Goal: Information Seeking & Learning: Compare options

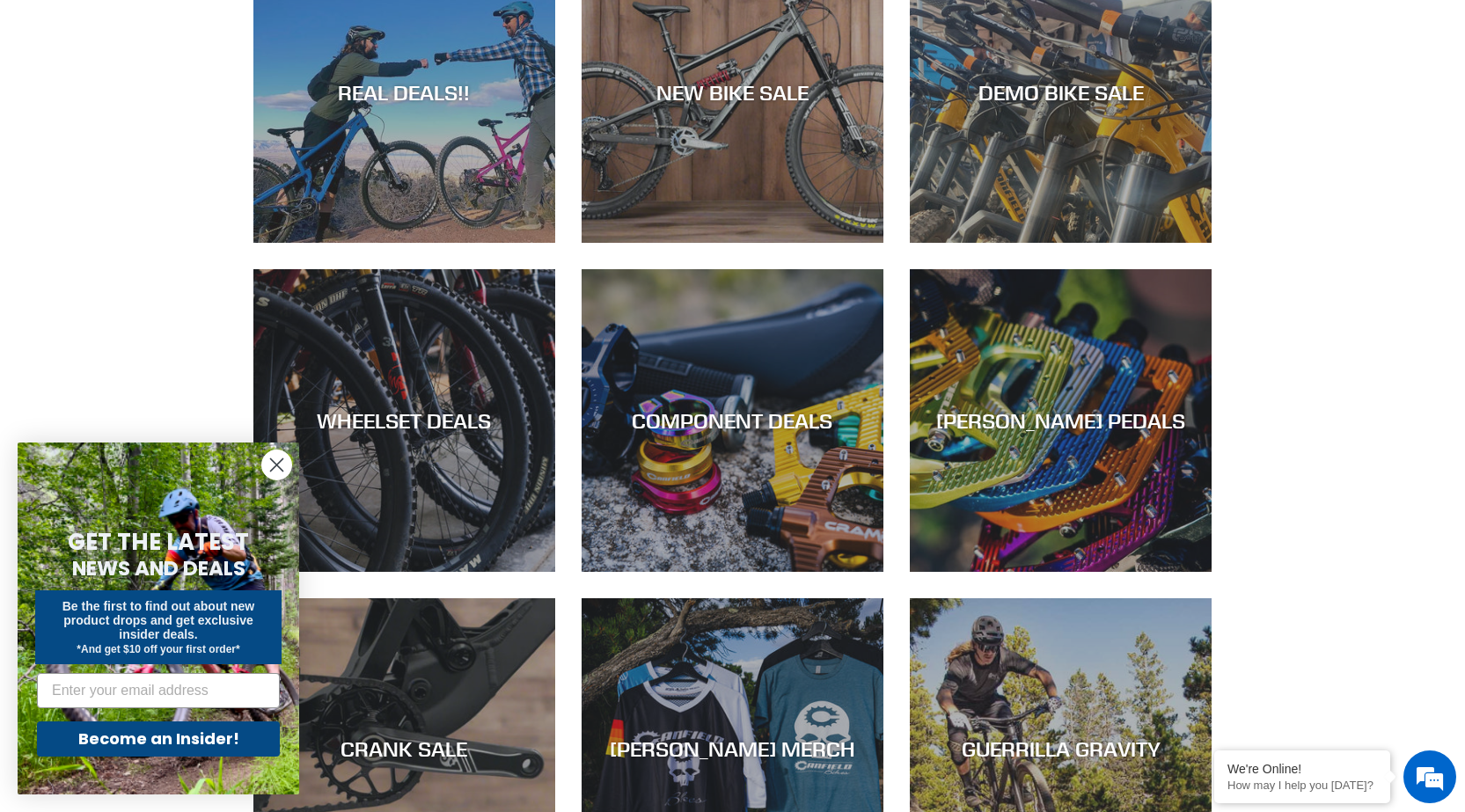
scroll to position [527, 0]
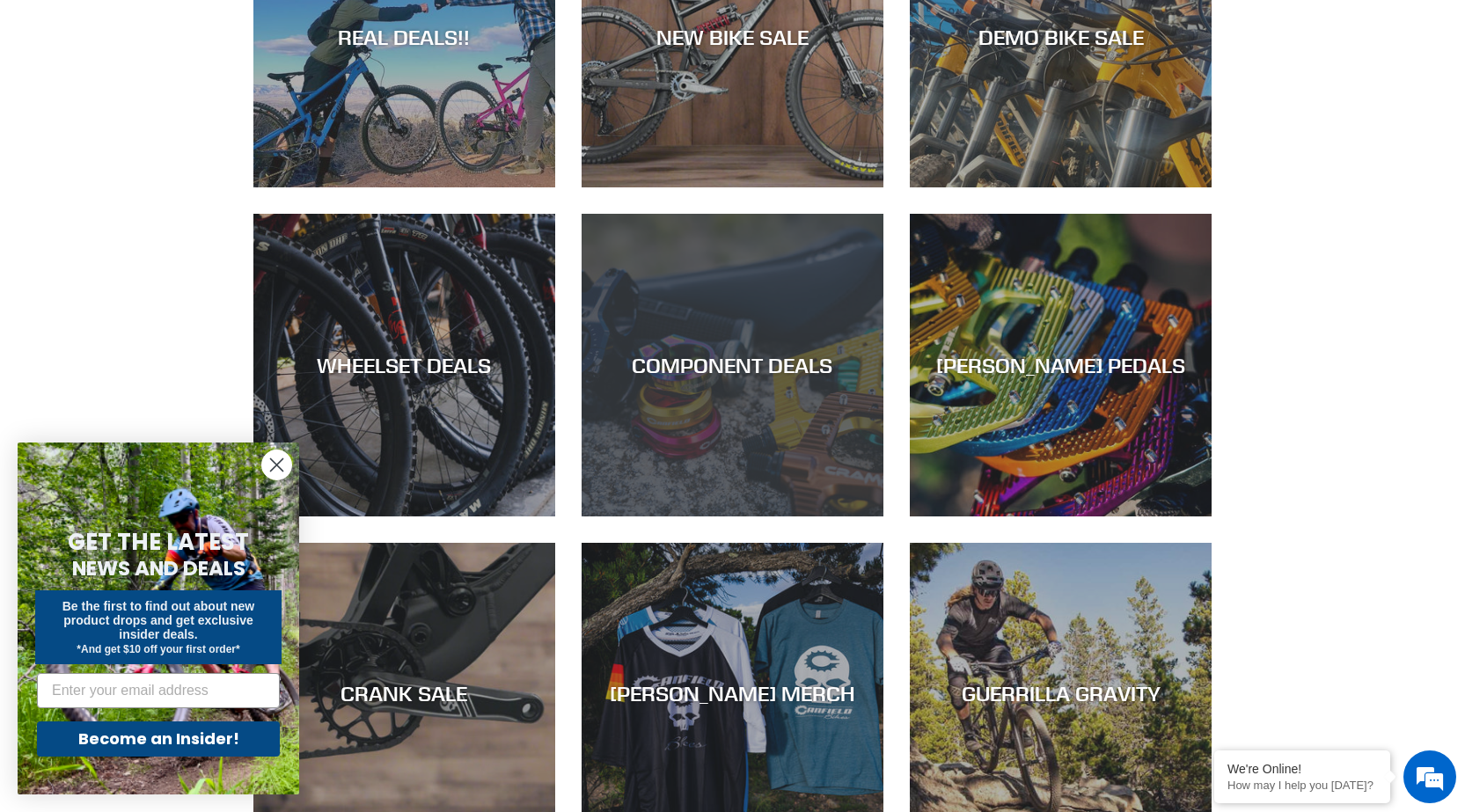
click at [765, 516] on div "COMPONENT DEALS" at bounding box center [732, 516] width 302 height 0
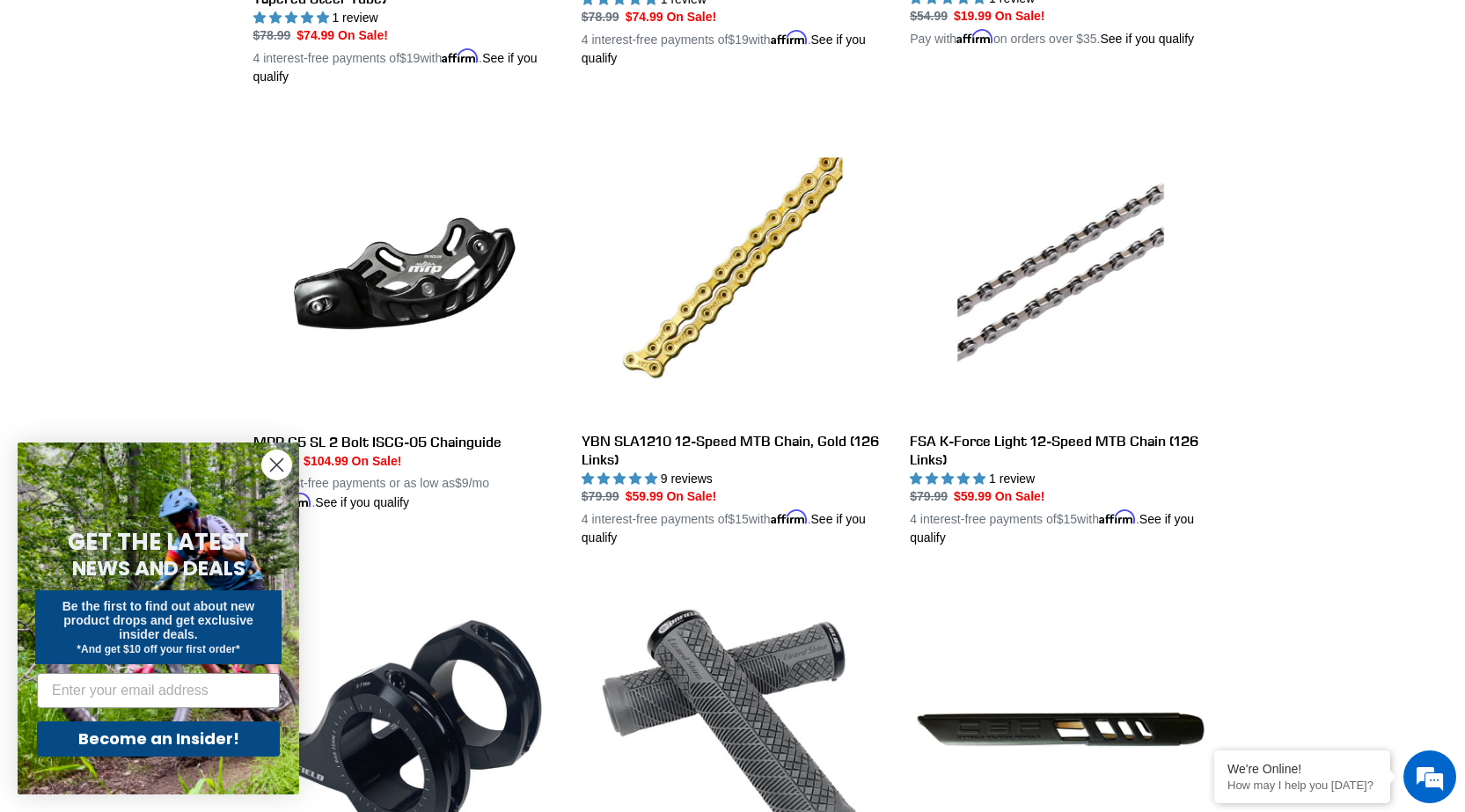
click at [285, 468] on circle "Close dialog" at bounding box center [276, 465] width 29 height 29
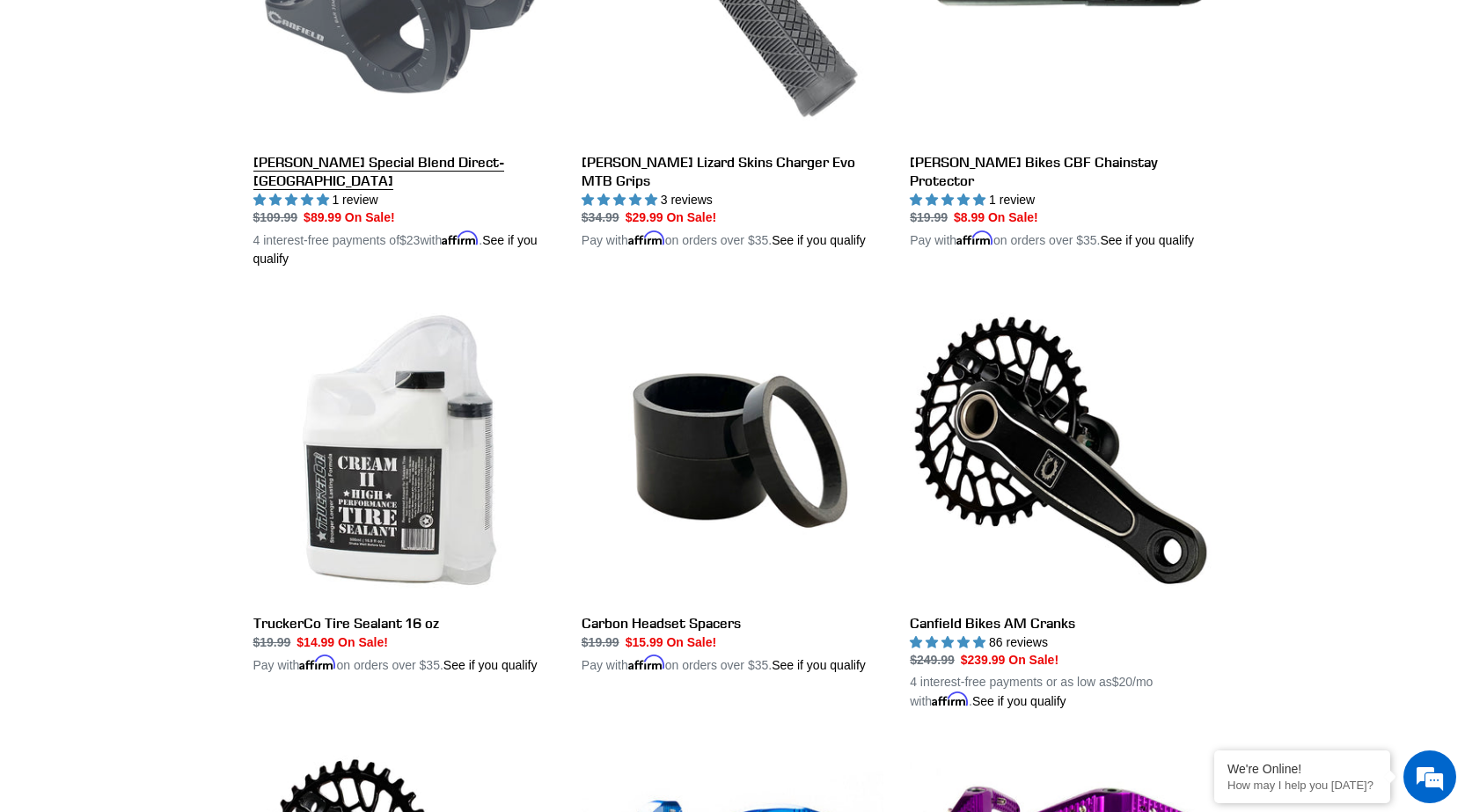
scroll to position [2111, 0]
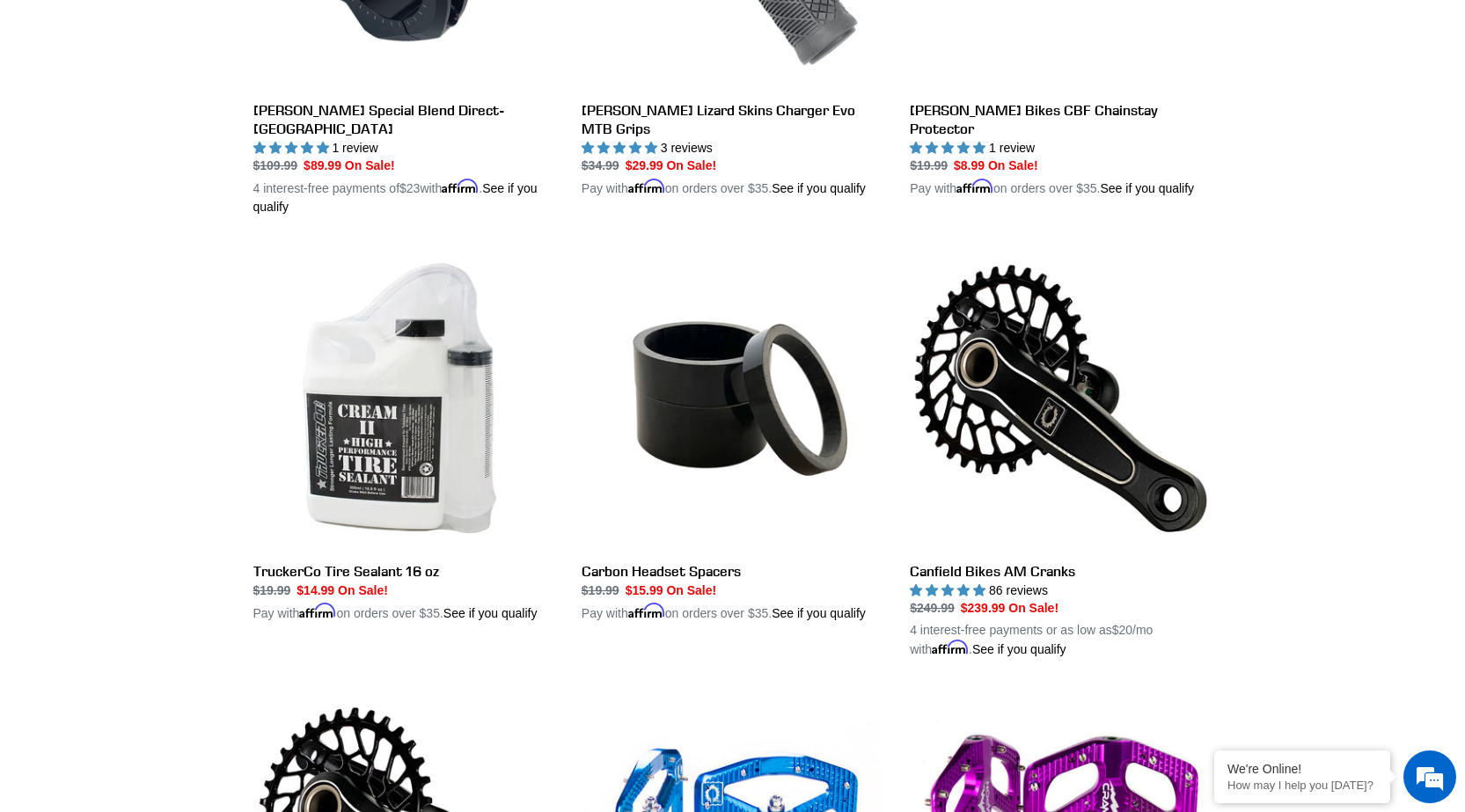
drag, startPoint x: 588, startPoint y: 358, endPoint x: 131, endPoint y: 279, distance: 463.8
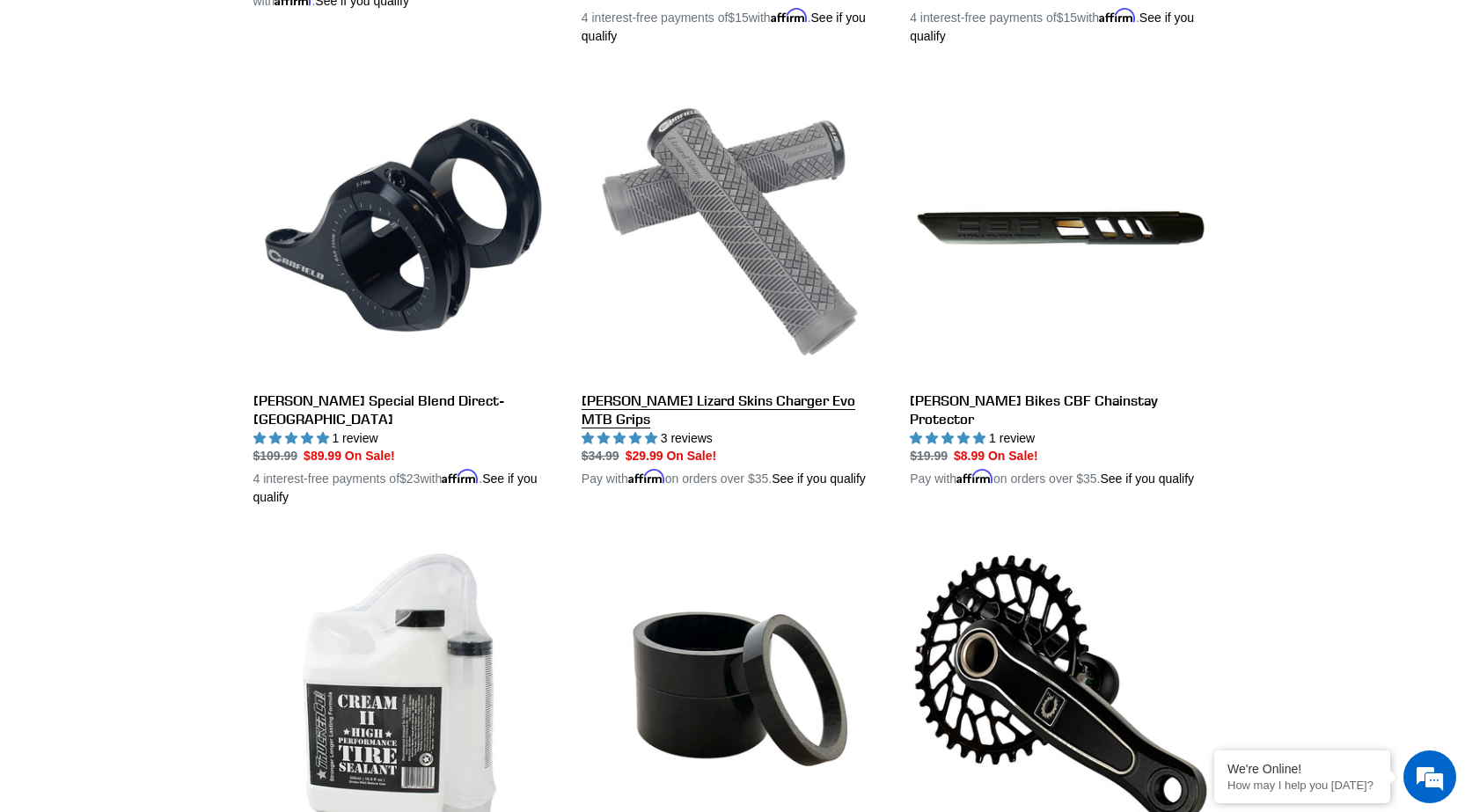
scroll to position [1759, 0]
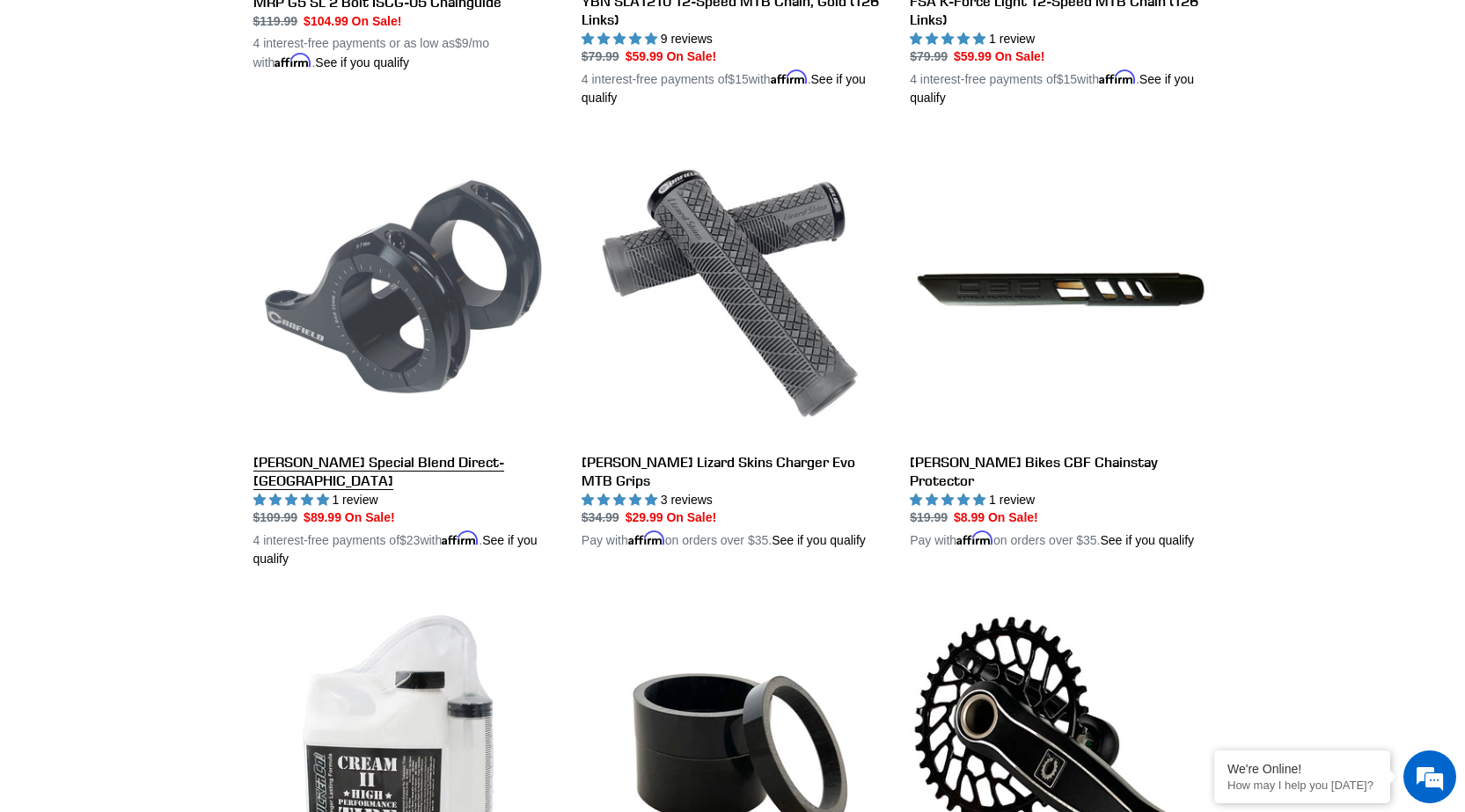
click at [524, 458] on link "[PERSON_NAME] Special Blend Direct-[GEOGRAPHIC_DATA]" at bounding box center [404, 353] width 302 height 430
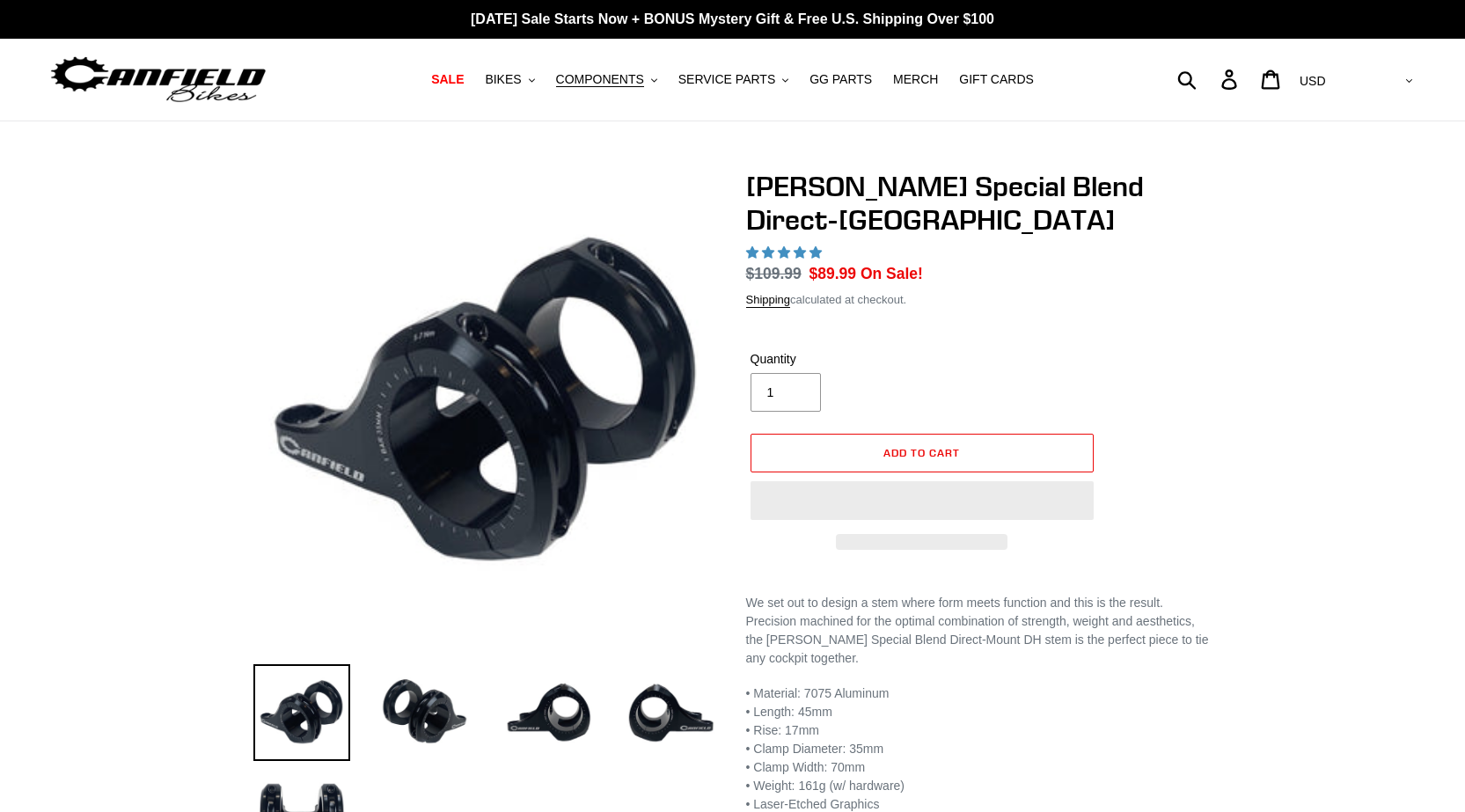
select select "highest-rating"
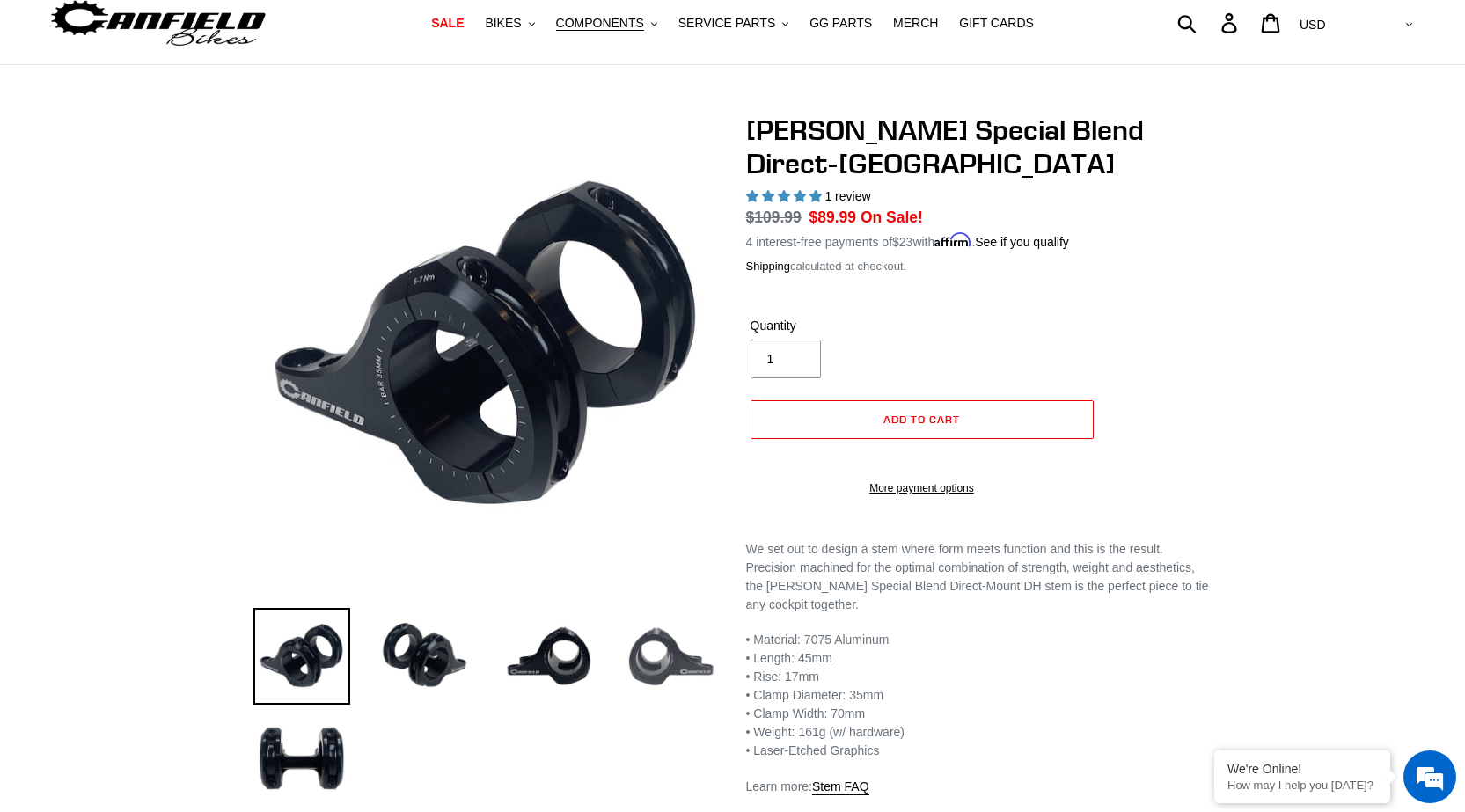
scroll to position [176, 0]
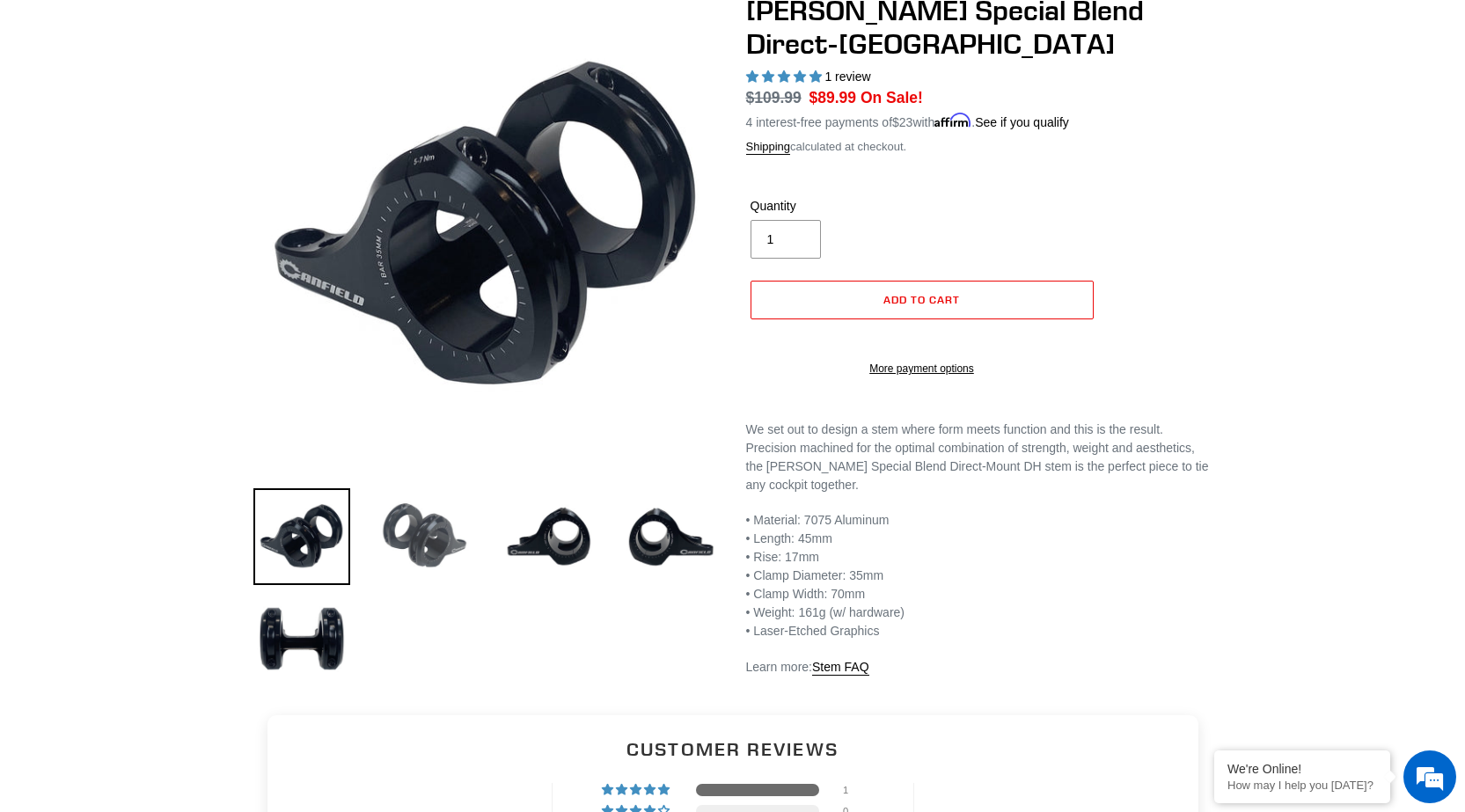
click at [412, 556] on img at bounding box center [426, 537] width 97 height 97
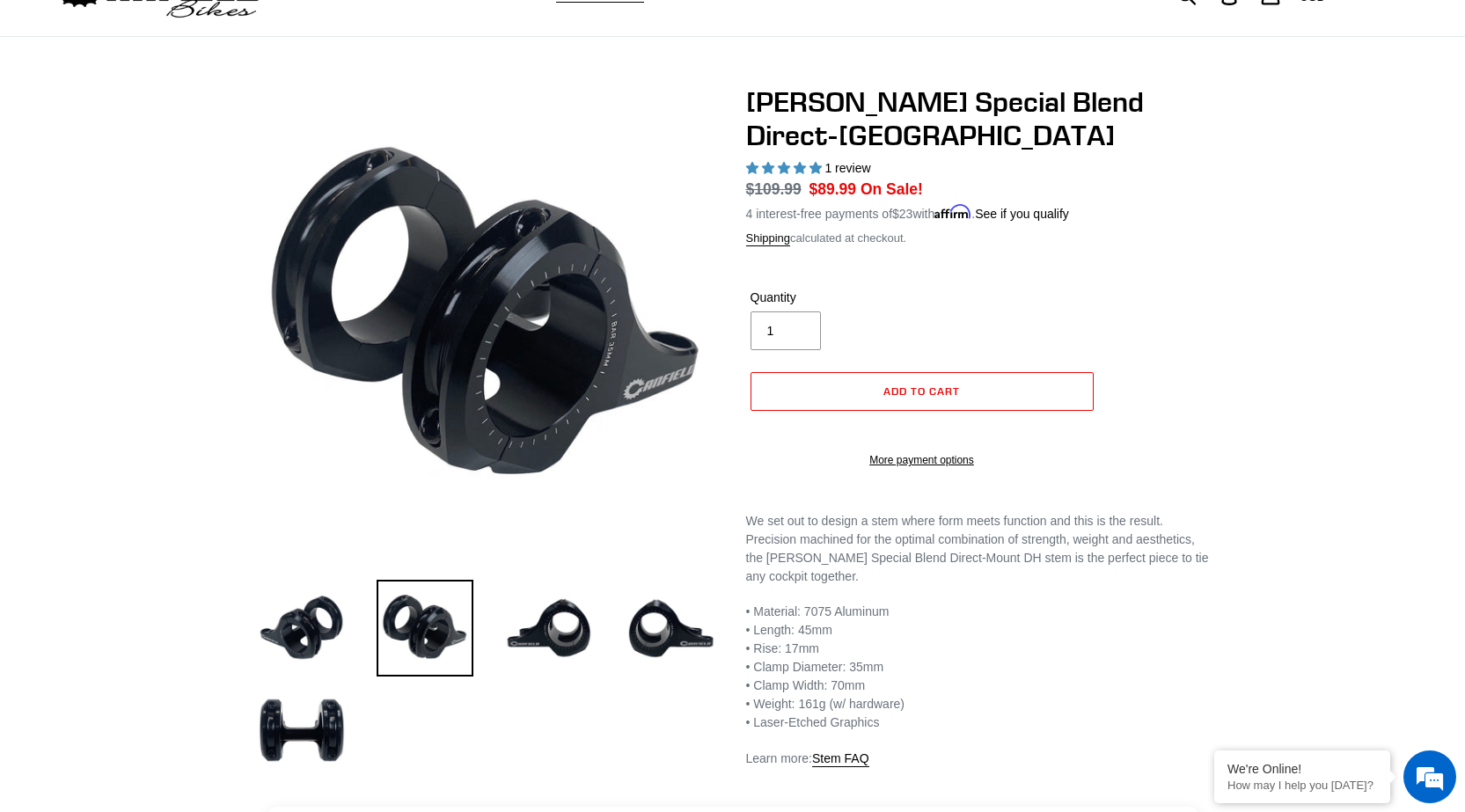
scroll to position [0, 0]
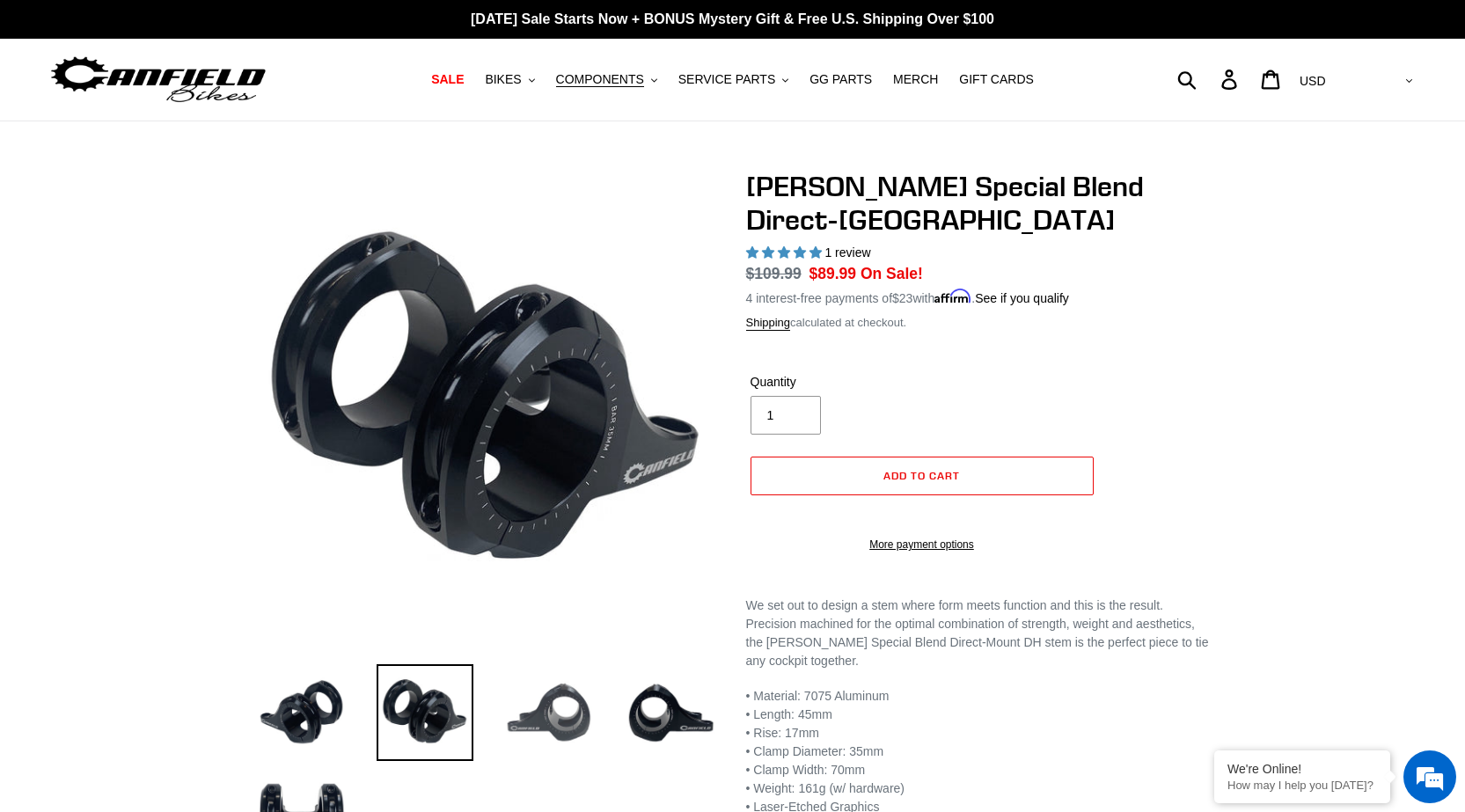
click at [590, 705] on img at bounding box center [548, 713] width 97 height 97
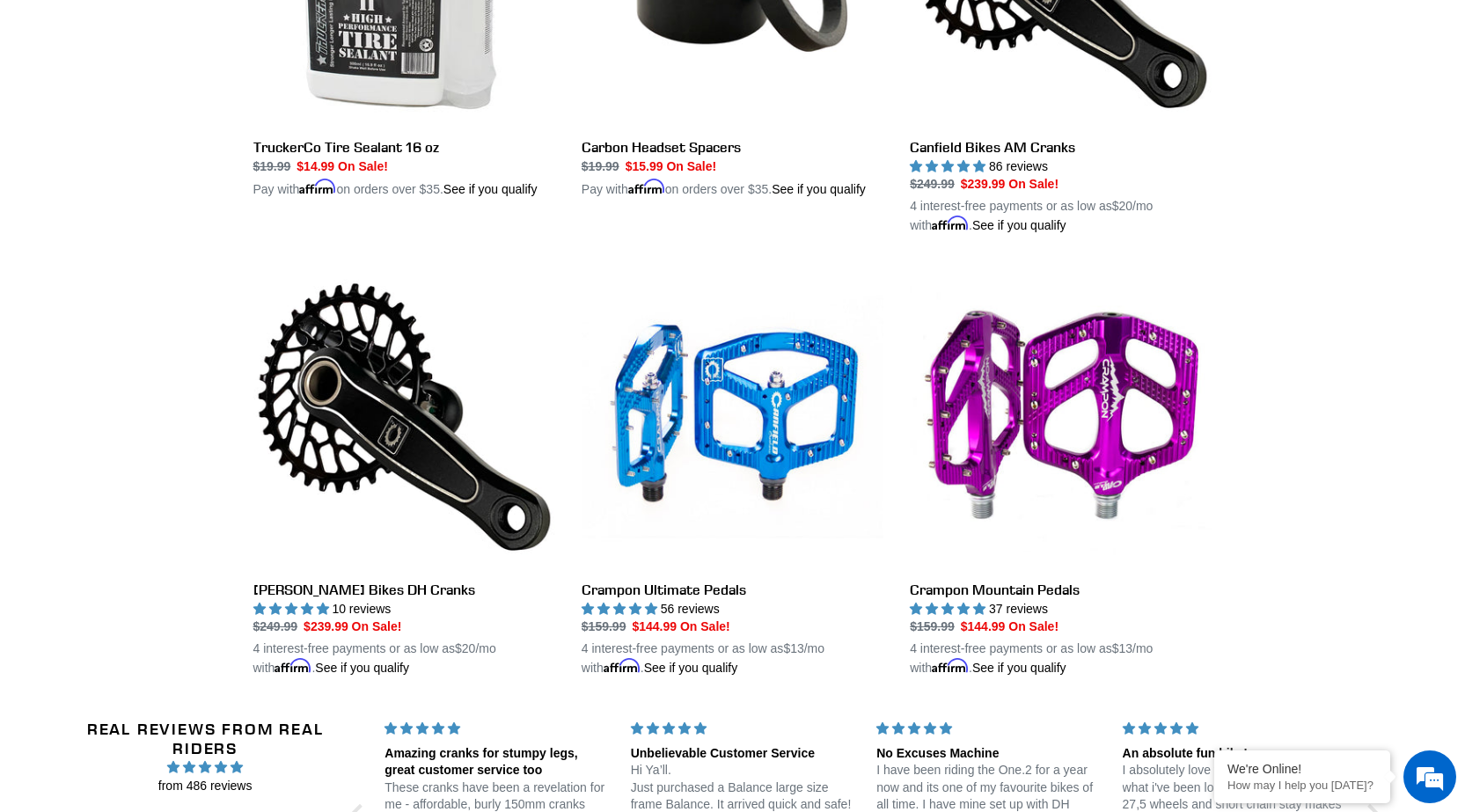
scroll to position [2545, 0]
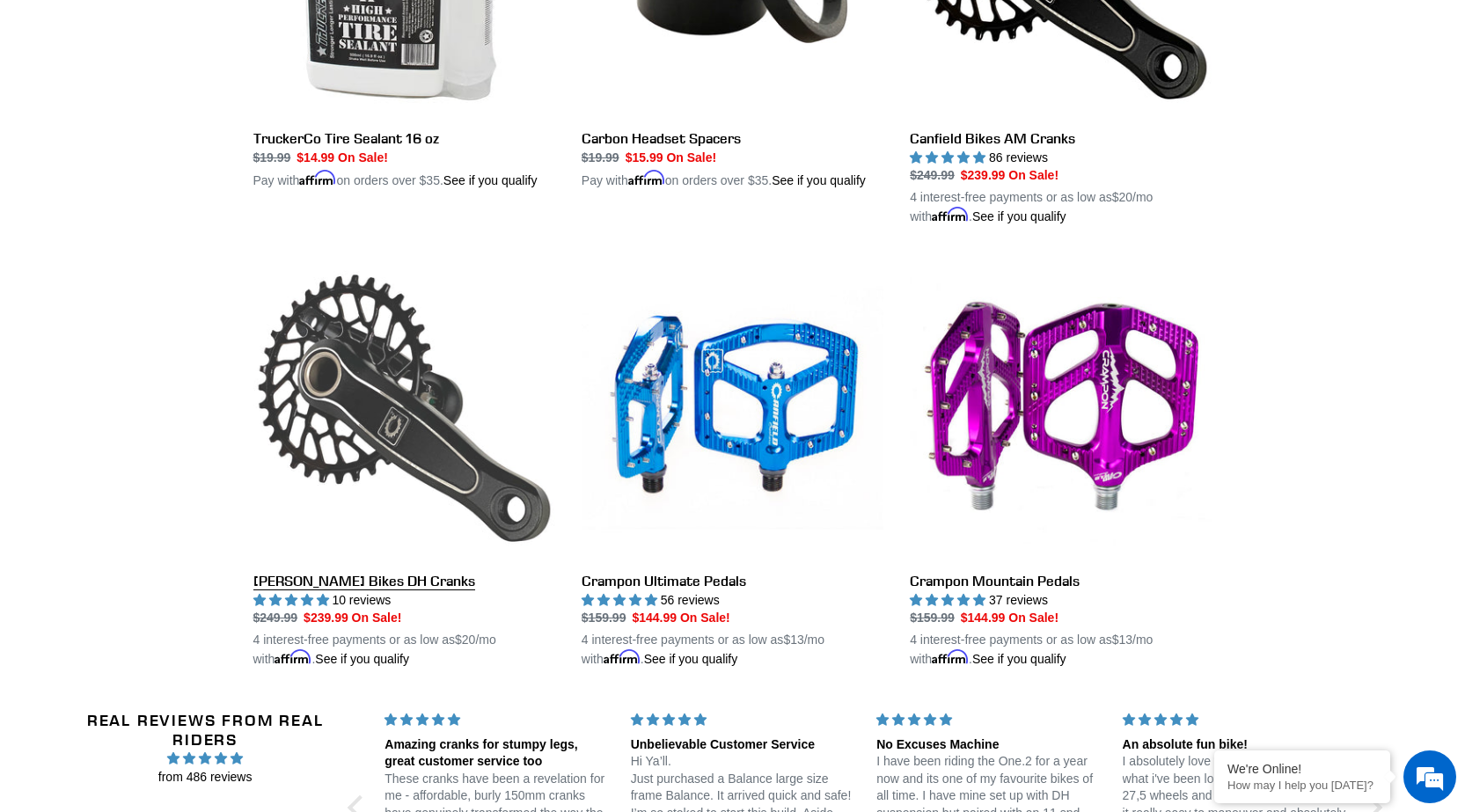
click at [392, 559] on link "[PERSON_NAME] Bikes DH Cranks" at bounding box center [404, 463] width 302 height 411
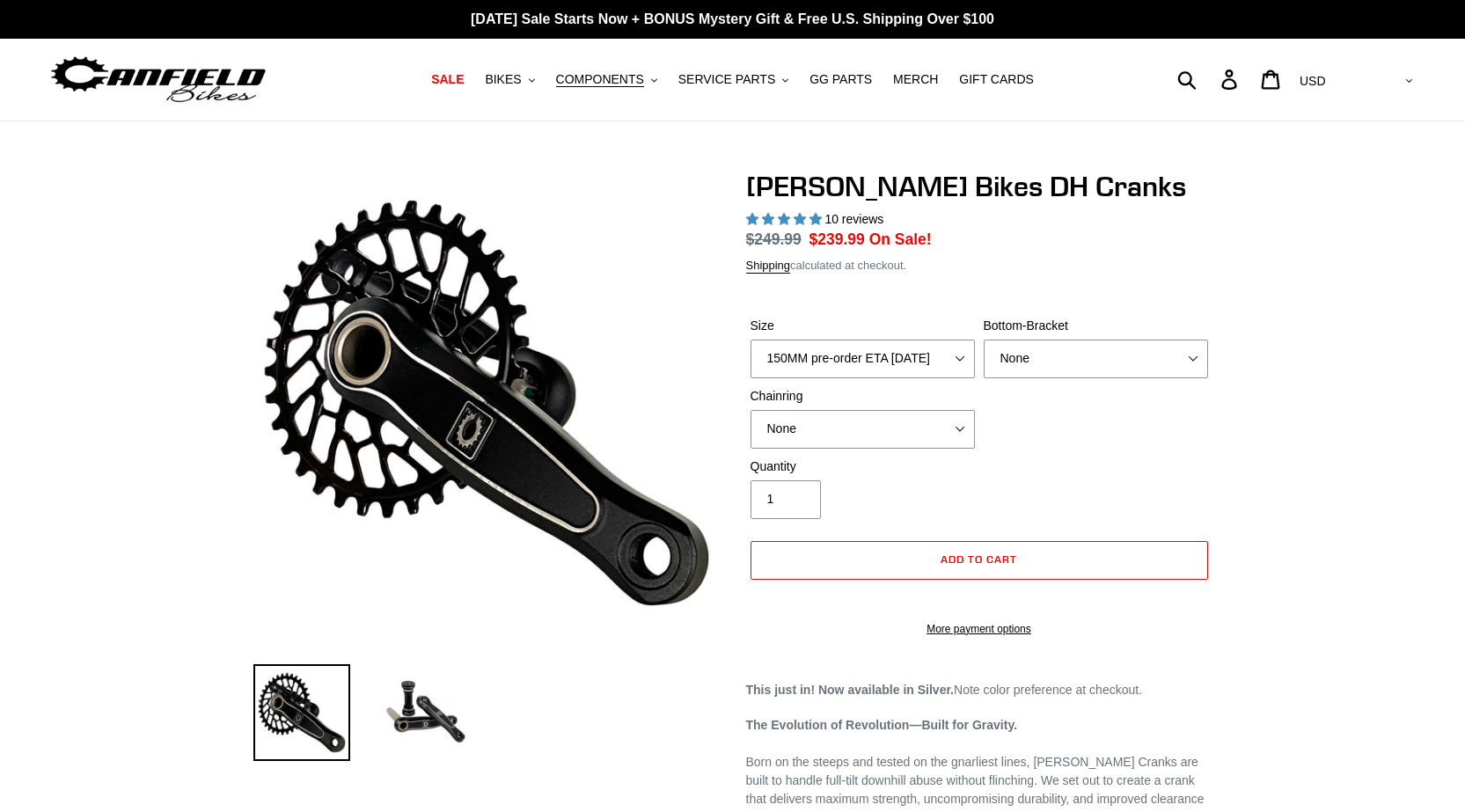
select select "highest-rating"
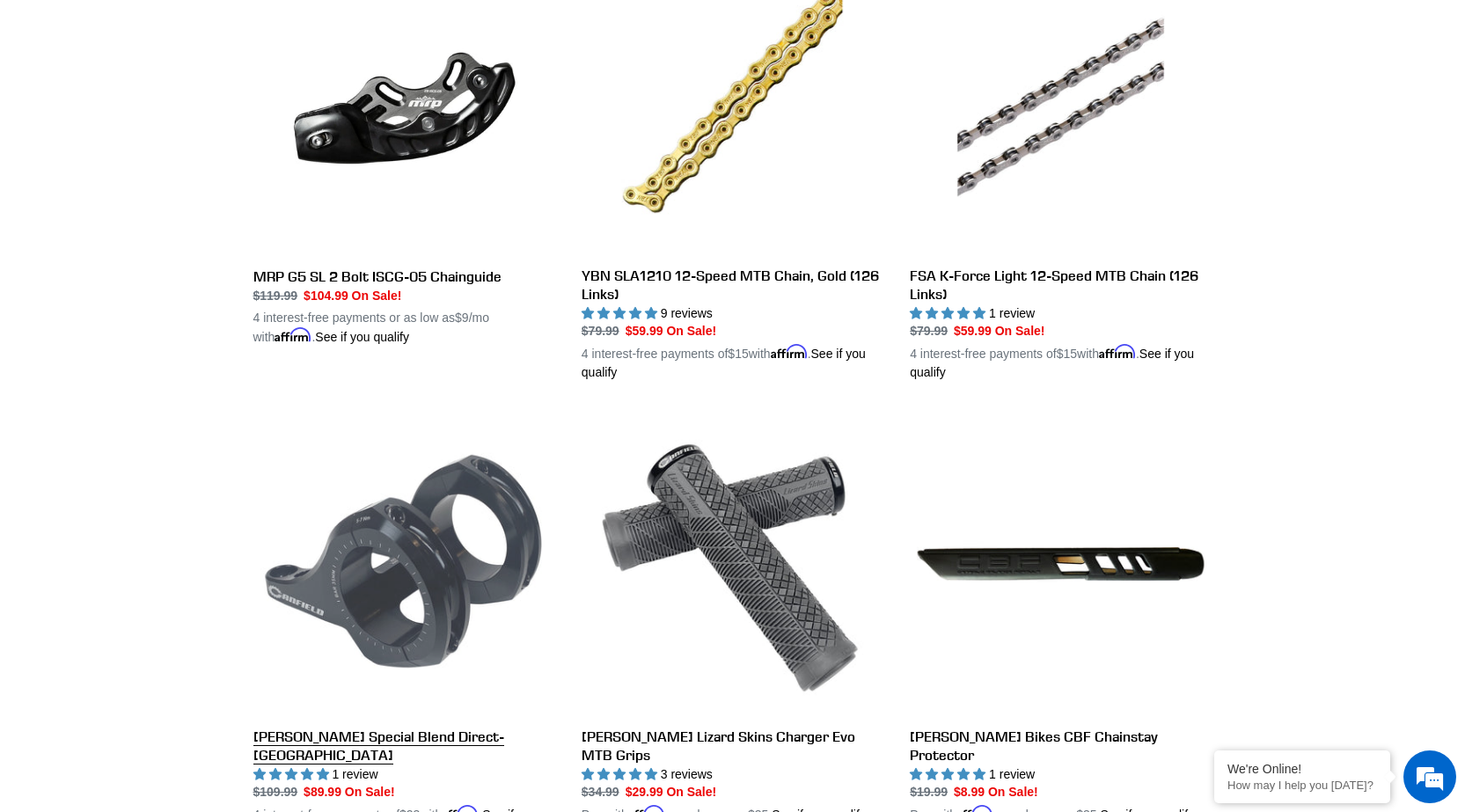
scroll to position [1651, 0]
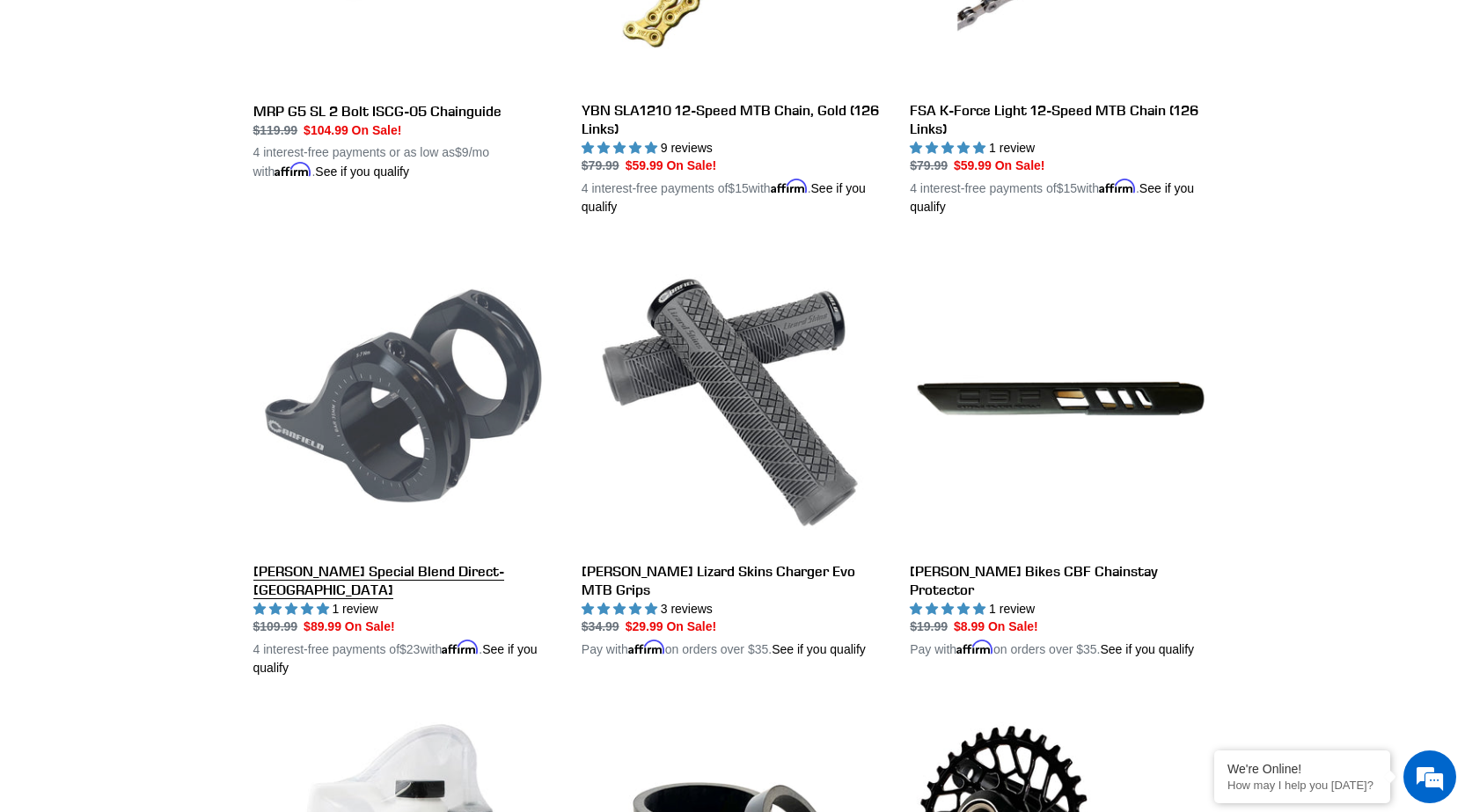
click at [384, 558] on link "[PERSON_NAME] Special Blend Direct-[GEOGRAPHIC_DATA]" at bounding box center [404, 463] width 302 height 430
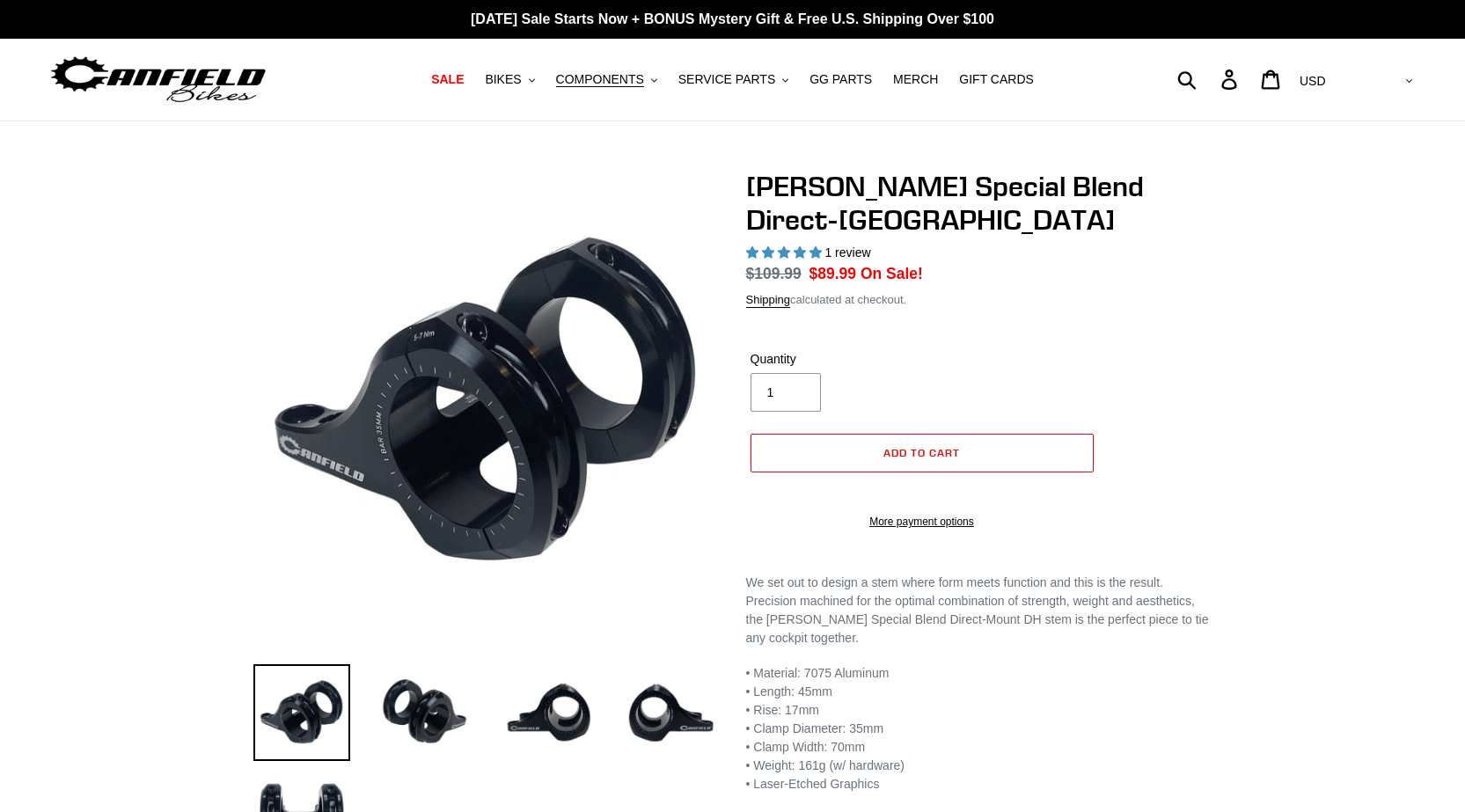
select select "highest-rating"
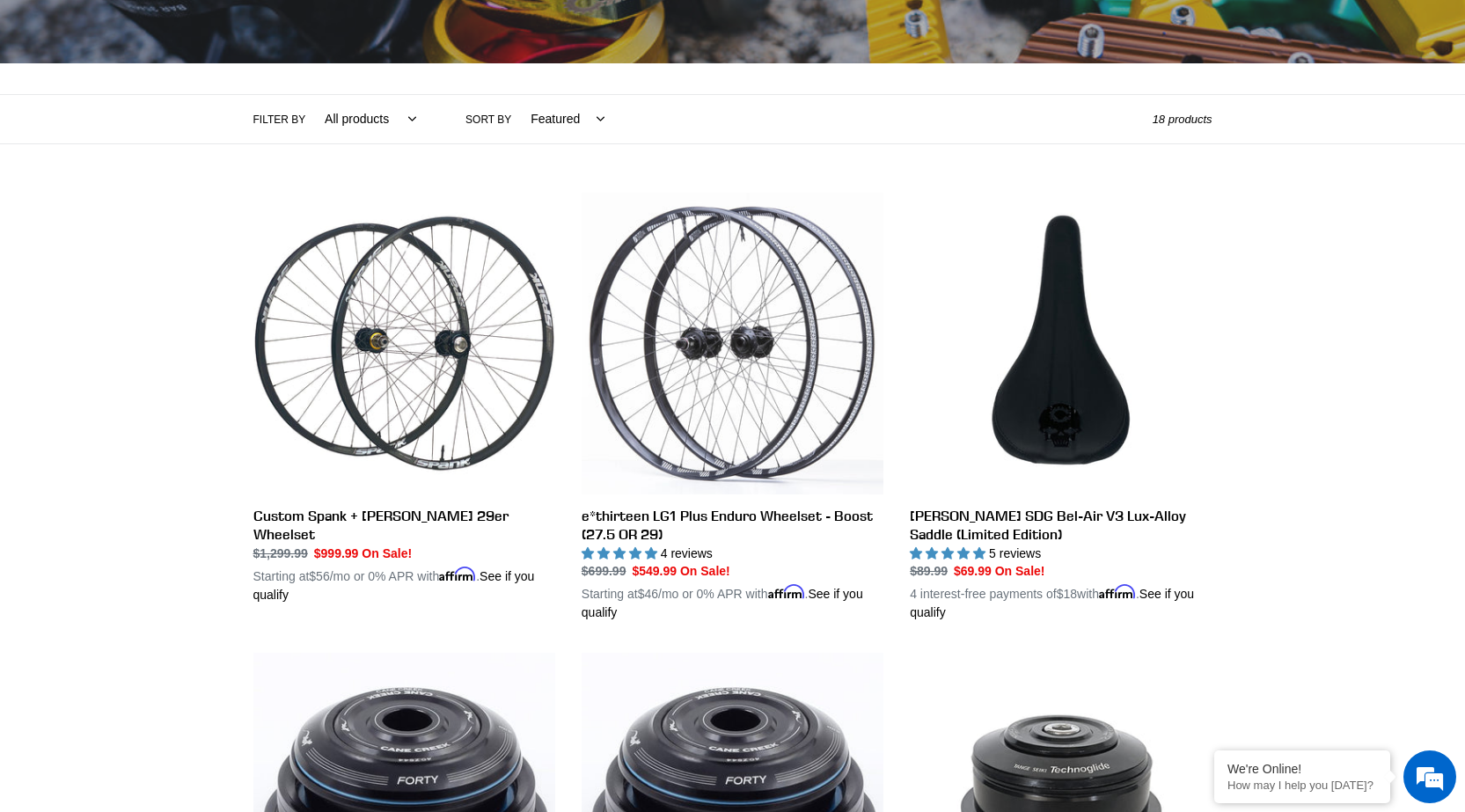
scroll to position [324, 0]
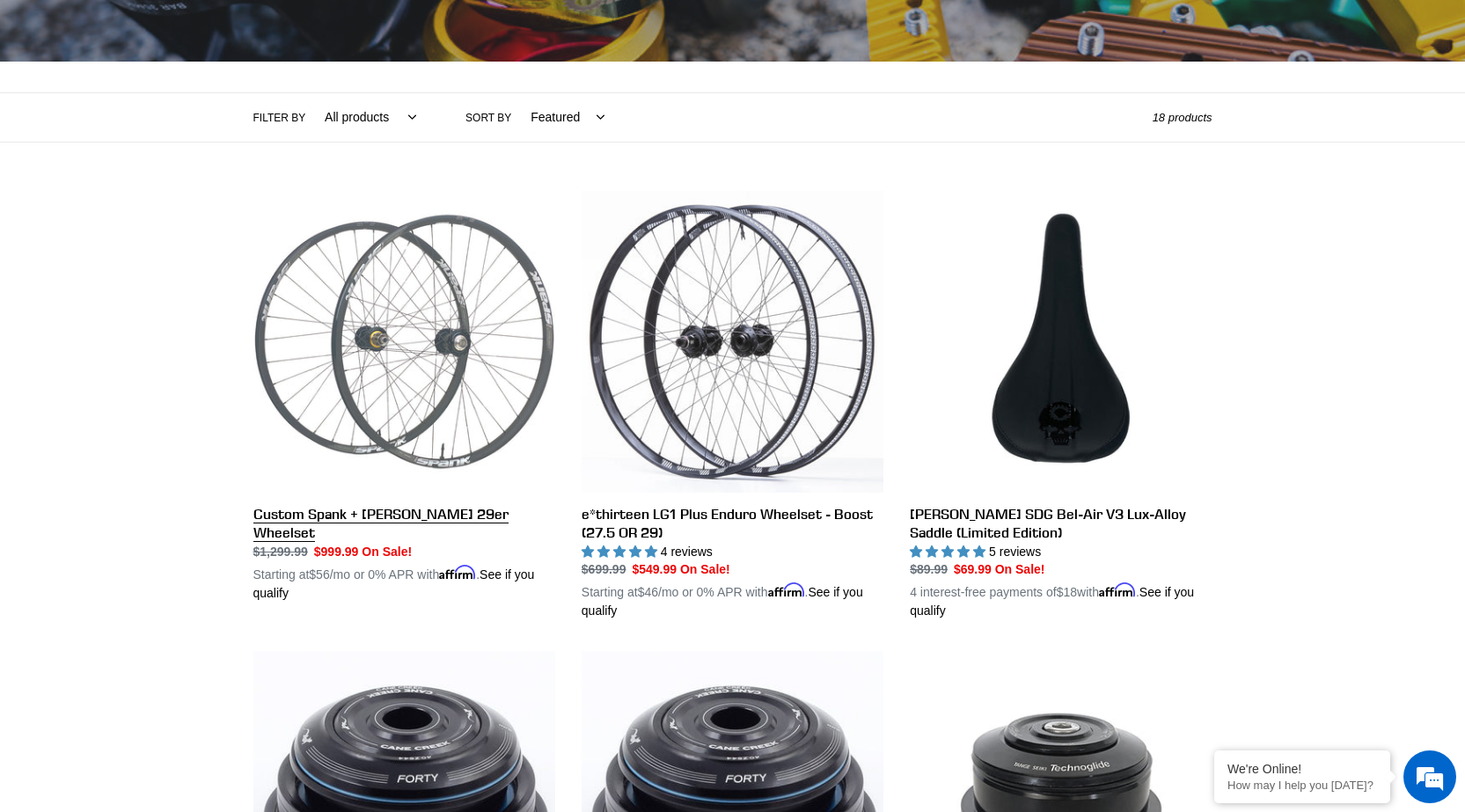
click at [397, 512] on link "Custom Spank + [PERSON_NAME] 29er Wheelset" at bounding box center [404, 397] width 302 height 411
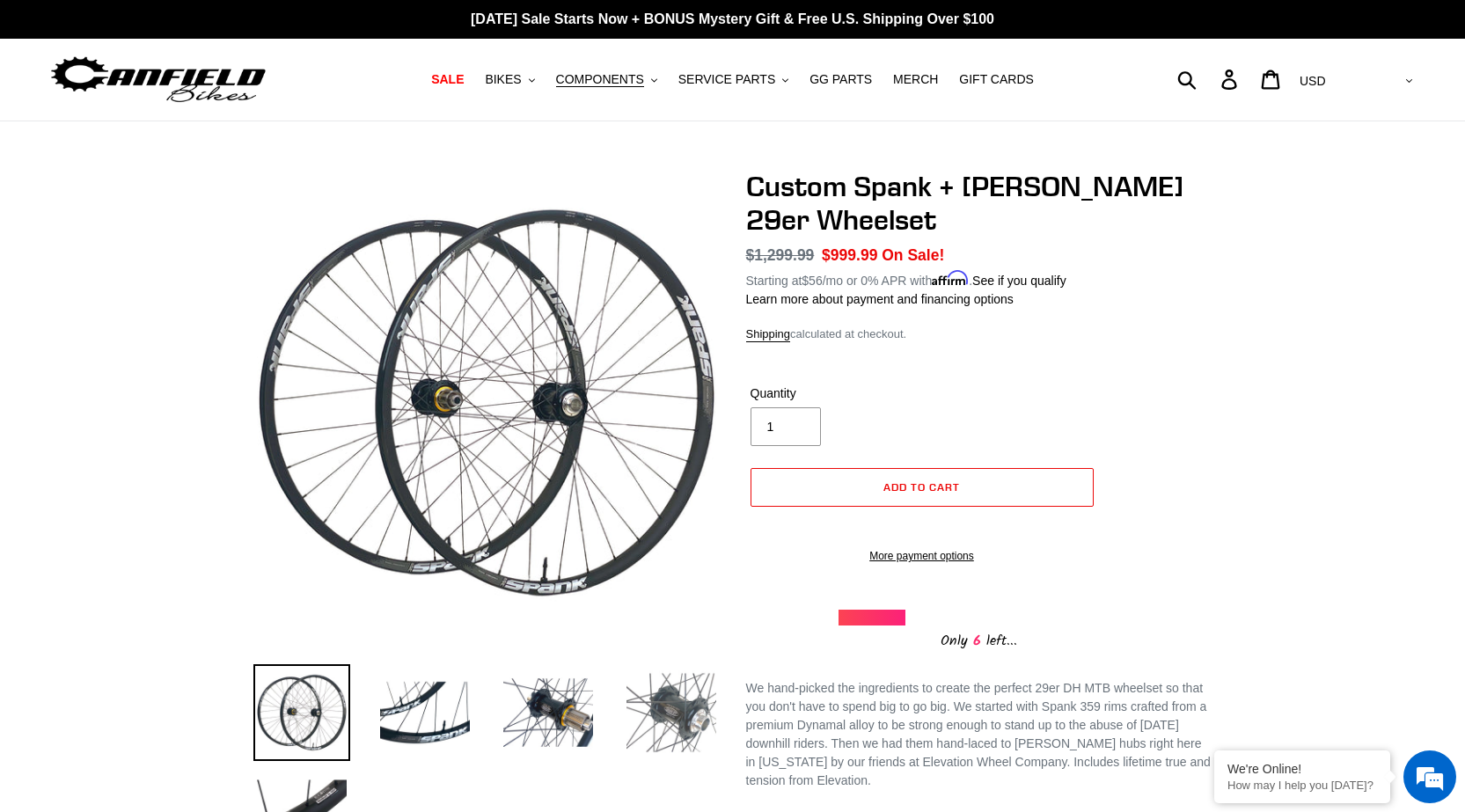
drag, startPoint x: 640, startPoint y: 704, endPoint x: 575, endPoint y: 713, distance: 65.6
click at [639, 704] on img at bounding box center [671, 713] width 97 height 97
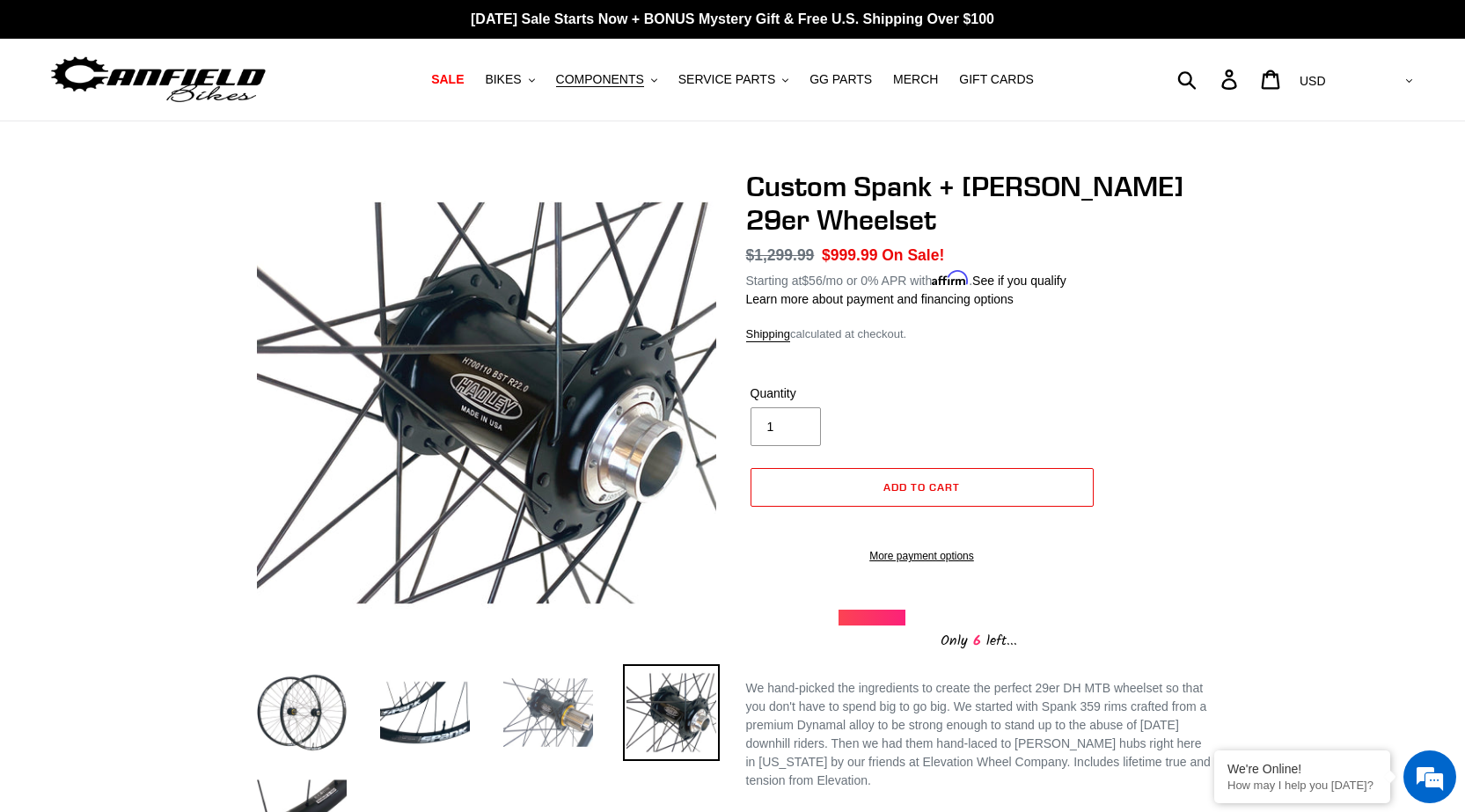
click at [552, 714] on img at bounding box center [548, 713] width 97 height 97
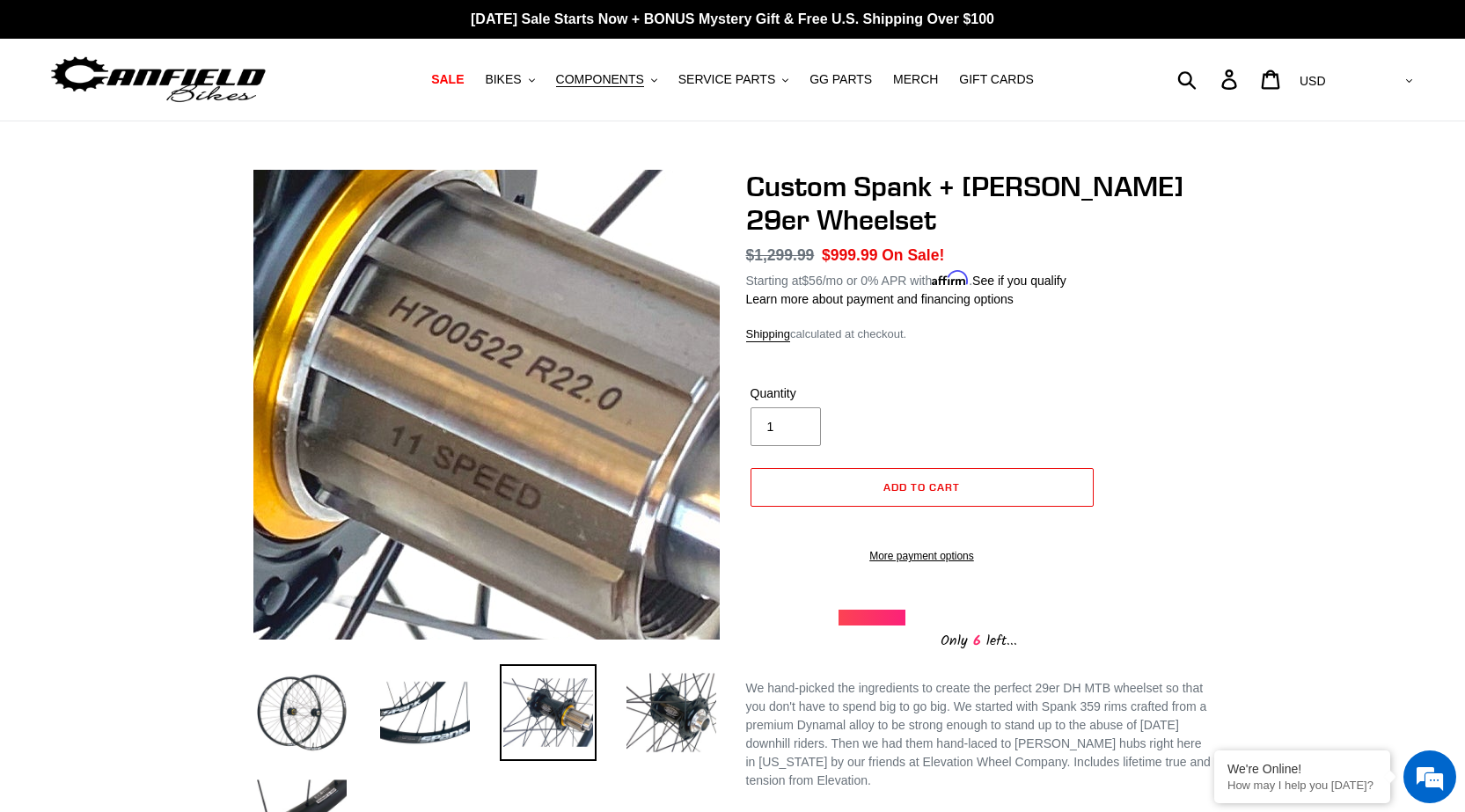
scroll to position [88, 0]
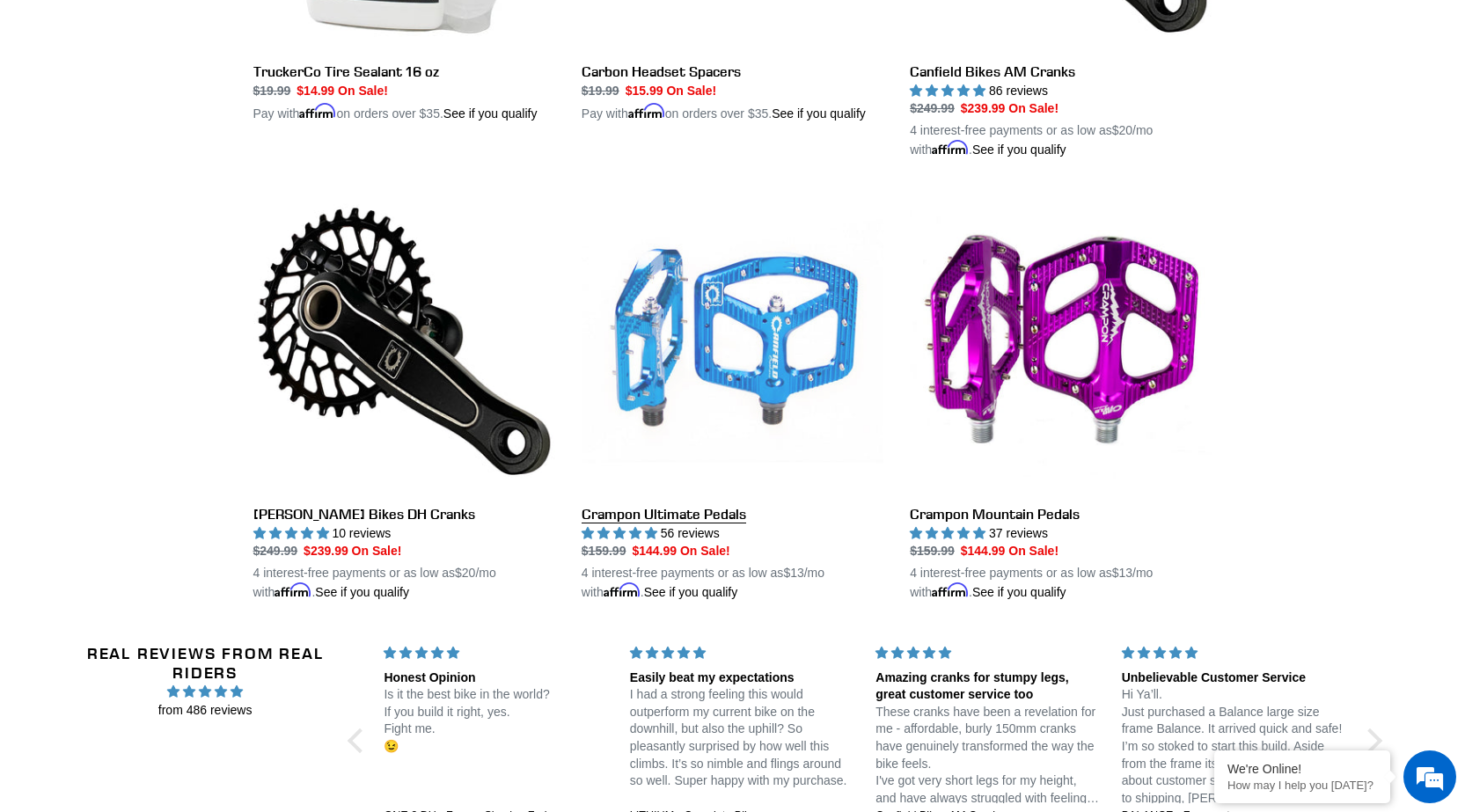
click at [642, 485] on link "Crampon Ultimate Pedals" at bounding box center [732, 396] width 302 height 411
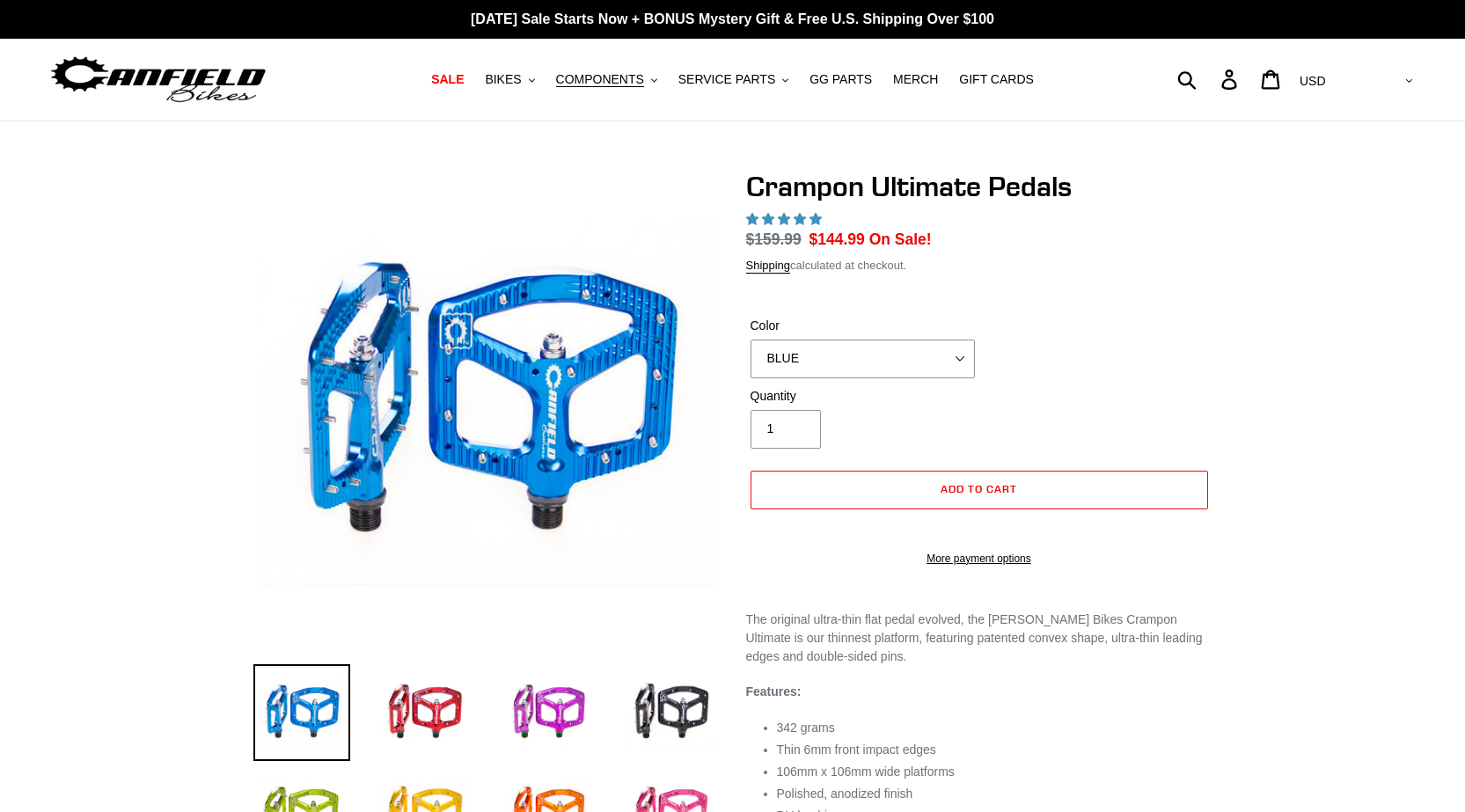
select select "highest-rating"
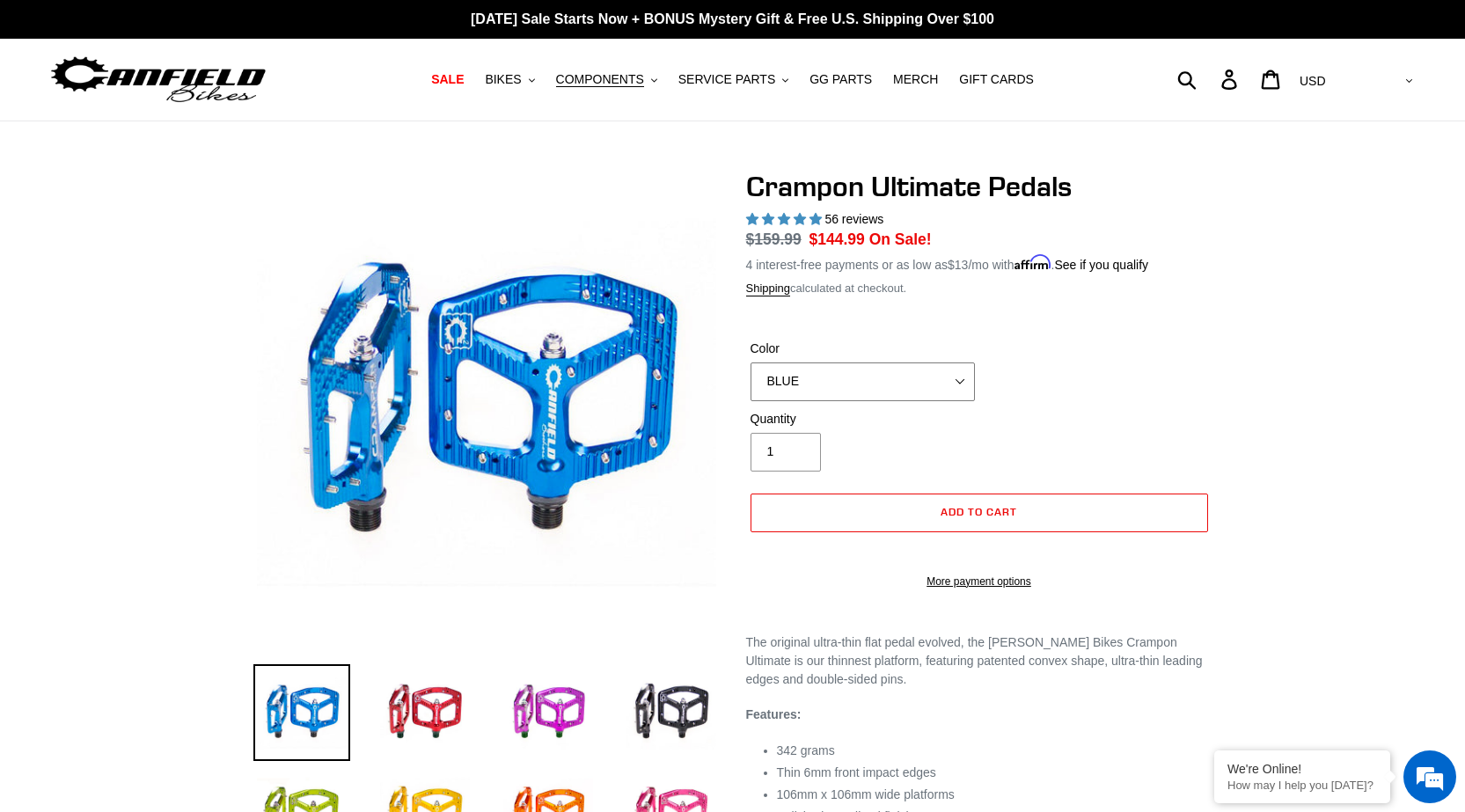
click at [836, 388] on select "BLUE RED PURPLE STEALTH BRONZE GREY TURQUOISE BLACK POLISHED BAJA GOLD PNW GREE…" at bounding box center [862, 382] width 225 height 39
click at [750, 363] on select "BLUE RED PURPLE STEALTH BRONZE GREY TURQUOISE BLACK POLISHED BAJA GOLD PNW GREE…" at bounding box center [862, 382] width 225 height 39
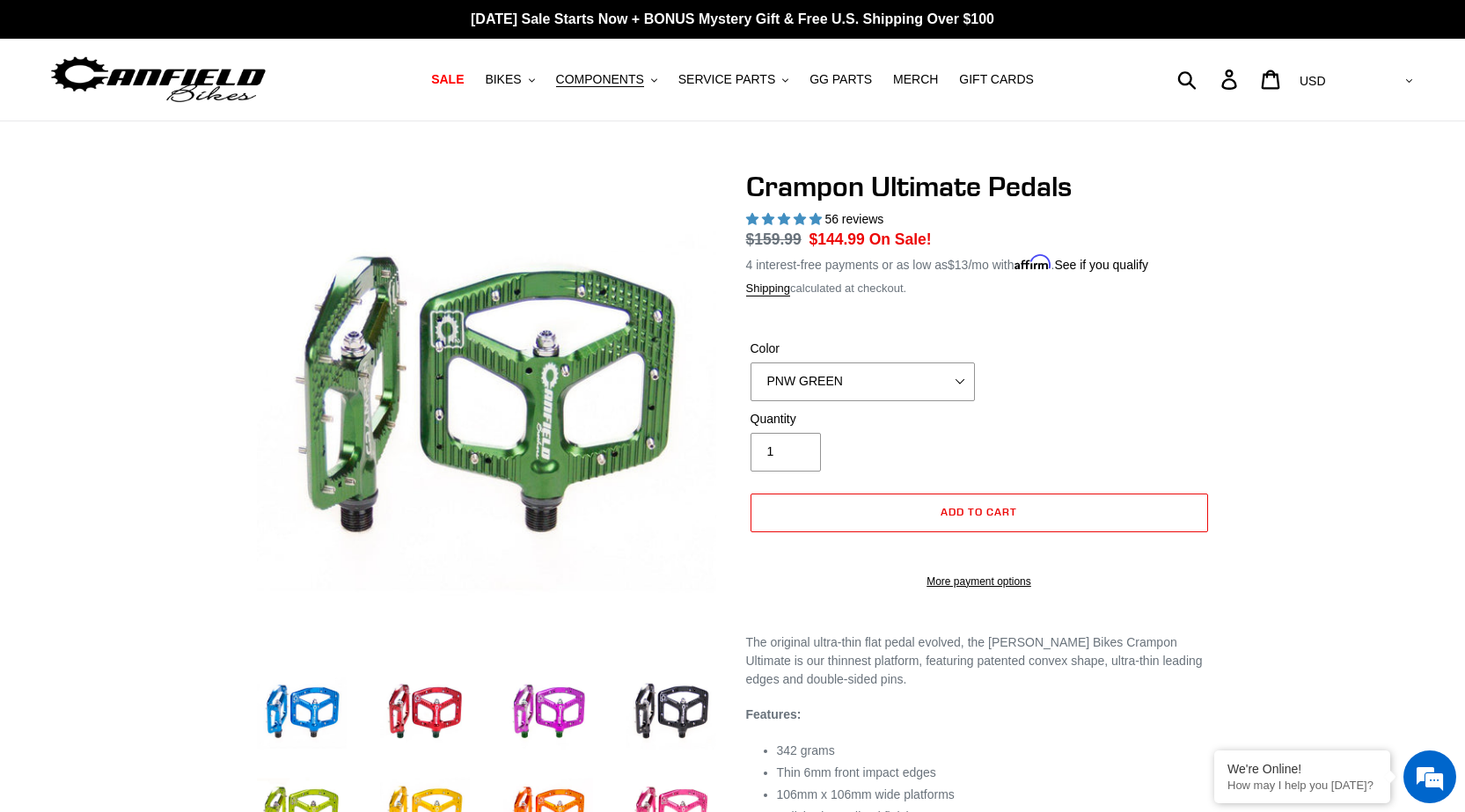
click at [779, 354] on label "Color" at bounding box center [862, 348] width 225 height 18
click at [779, 363] on select "BLUE RED PURPLE STEALTH BRONZE GREY TURQUOISE BLACK POLISHED BAJA GOLD PNW GREE…" at bounding box center [862, 382] width 225 height 39
click at [784, 375] on select "BLUE RED PURPLE STEALTH BRONZE GREY TURQUOISE BLACK POLISHED BAJA GOLD PNW GREE…" at bounding box center [862, 382] width 225 height 39
click at [750, 363] on select "BLUE RED PURPLE STEALTH BRONZE GREY TURQUOISE BLACK POLISHED BAJA GOLD PNW GREE…" at bounding box center [862, 382] width 225 height 39
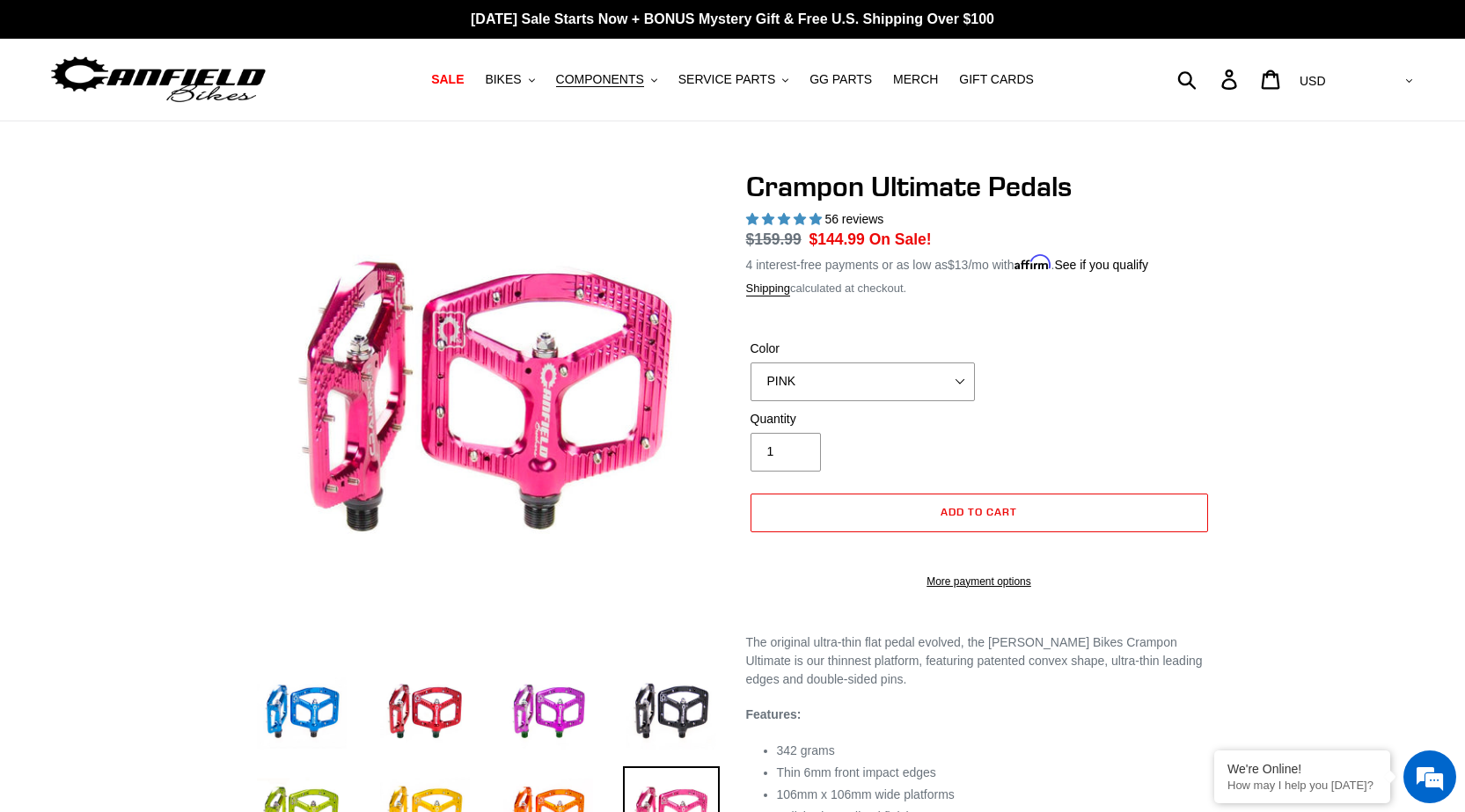
click at [784, 344] on label "Color" at bounding box center [862, 348] width 225 height 18
click at [784, 363] on select "BLUE RED PURPLE STEALTH BRONZE GREY TURQUOISE BLACK POLISHED BAJA GOLD PNW GREE…" at bounding box center [862, 382] width 225 height 39
click at [793, 376] on select "BLUE RED PURPLE STEALTH BRONZE GREY TURQUOISE BLACK POLISHED BAJA GOLD PNW GREE…" at bounding box center [862, 382] width 225 height 39
click at [750, 363] on select "BLUE RED PURPLE STEALTH BRONZE GREY TURQUOISE BLACK POLISHED BAJA GOLD PNW GREE…" at bounding box center [862, 382] width 225 height 39
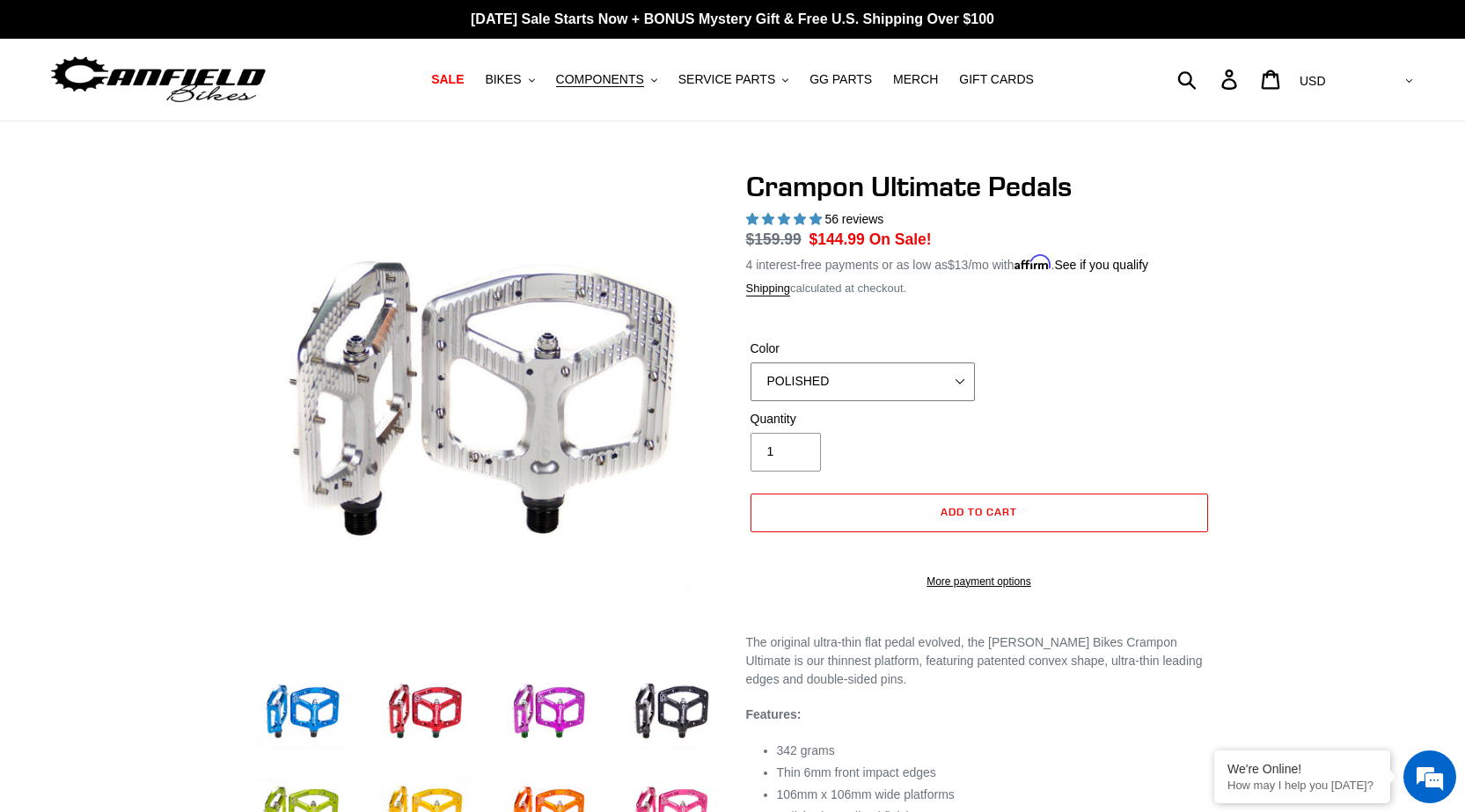
click at [784, 376] on select "BLUE RED PURPLE STEALTH BRONZE GREY TURQUOISE BLACK POLISHED BAJA GOLD PNW GREE…" at bounding box center [862, 382] width 225 height 39
click at [750, 363] on select "BLUE RED PURPLE STEALTH BRONZE GREY TURQUOISE BLACK POLISHED BAJA GOLD PNW GREE…" at bounding box center [862, 382] width 225 height 39
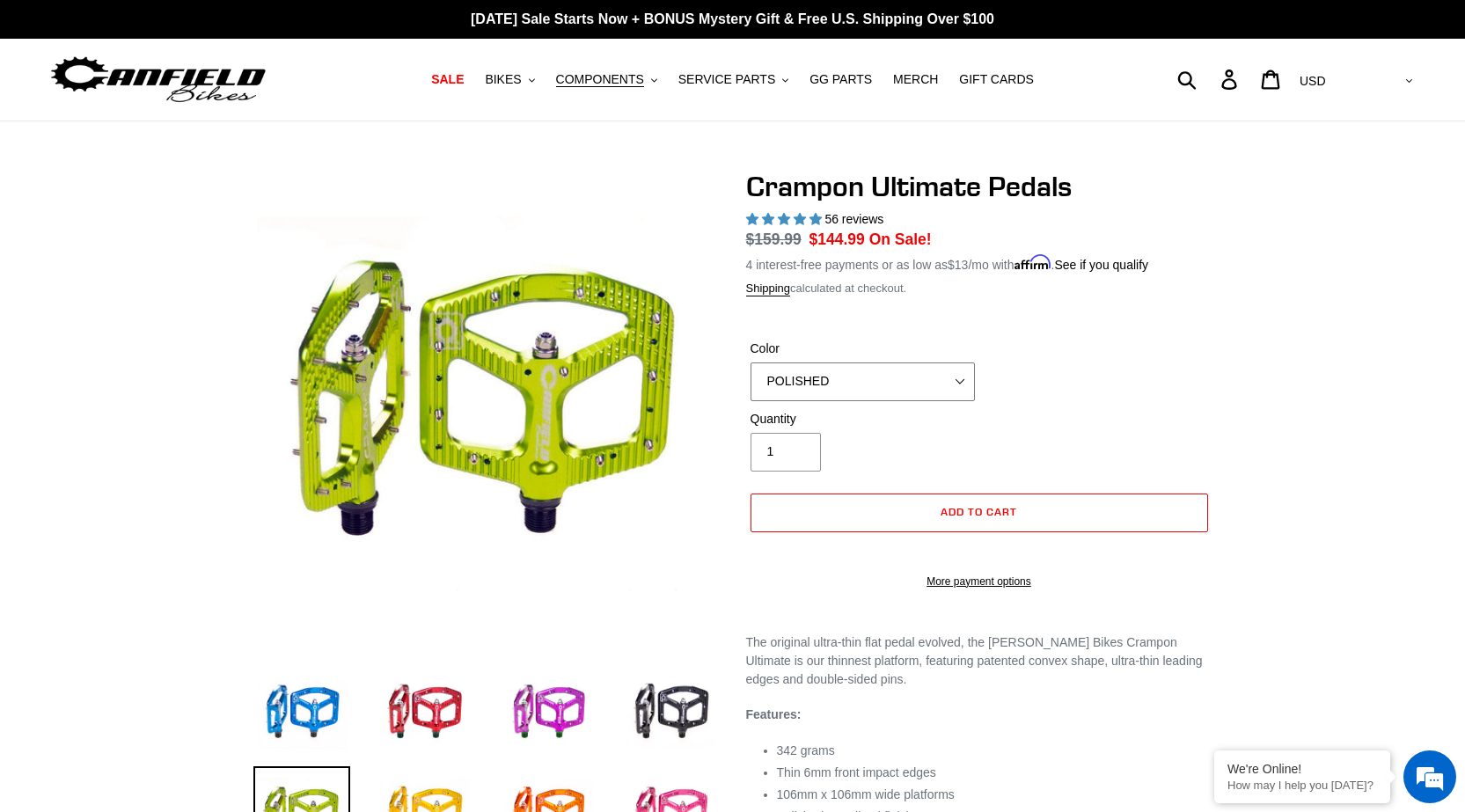
click at [818, 392] on select "BLUE RED PURPLE STEALTH BRONZE GREY TURQUOISE BLACK POLISHED BAJA GOLD PNW GREE…" at bounding box center [862, 382] width 225 height 39
click at [750, 363] on select "BLUE RED PURPLE STEALTH BRONZE GREY TURQUOISE BLACK POLISHED BAJA GOLD PNW GREE…" at bounding box center [862, 382] width 225 height 39
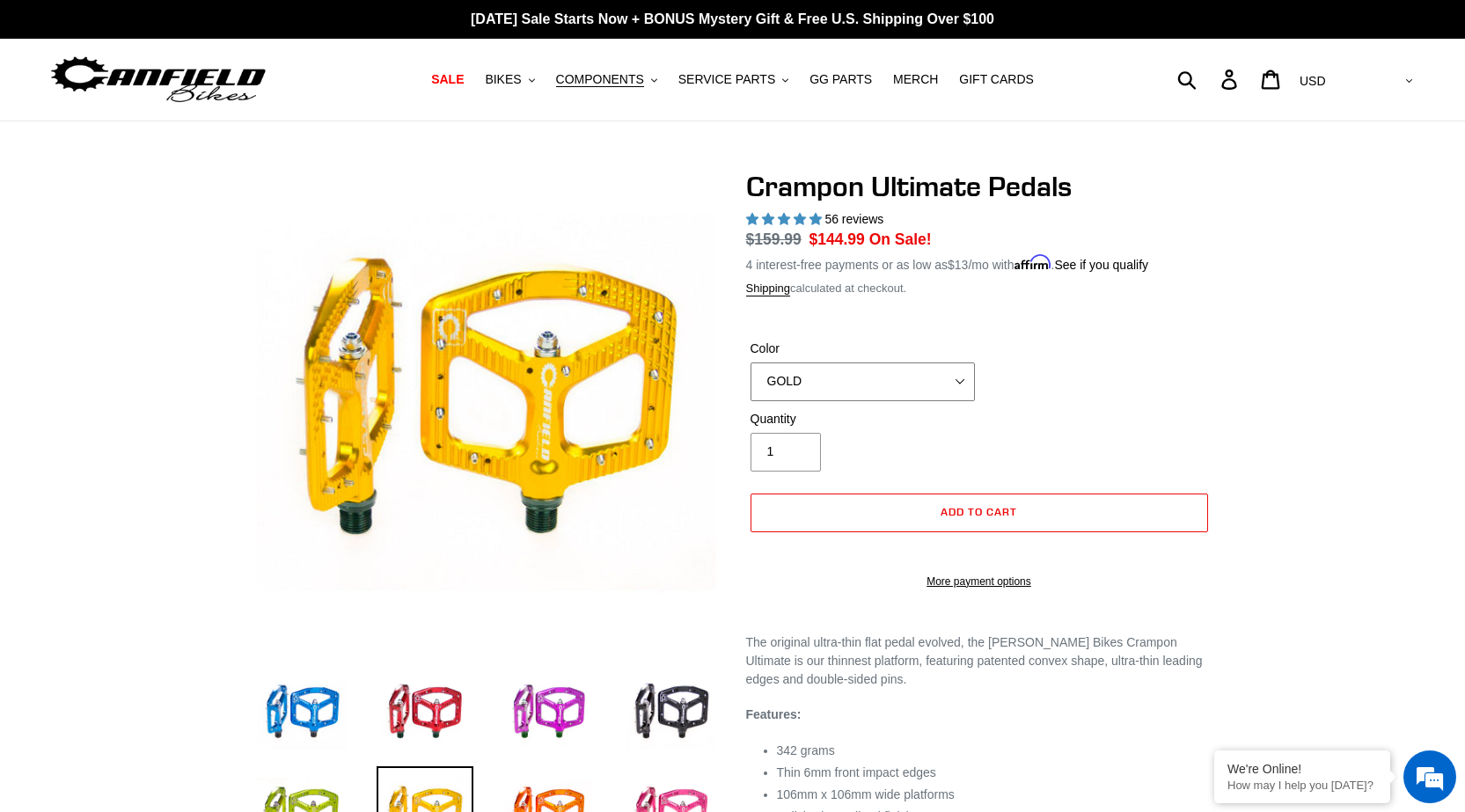
click at [789, 382] on select "BLUE RED PURPLE STEALTH BRONZE GREY TURQUOISE BLACK POLISHED BAJA GOLD PNW GREE…" at bounding box center [862, 382] width 225 height 39
click at [750, 363] on select "BLUE RED PURPLE STEALTH BRONZE GREY TURQUOISE BLACK POLISHED BAJA GOLD PNW GREE…" at bounding box center [862, 382] width 225 height 39
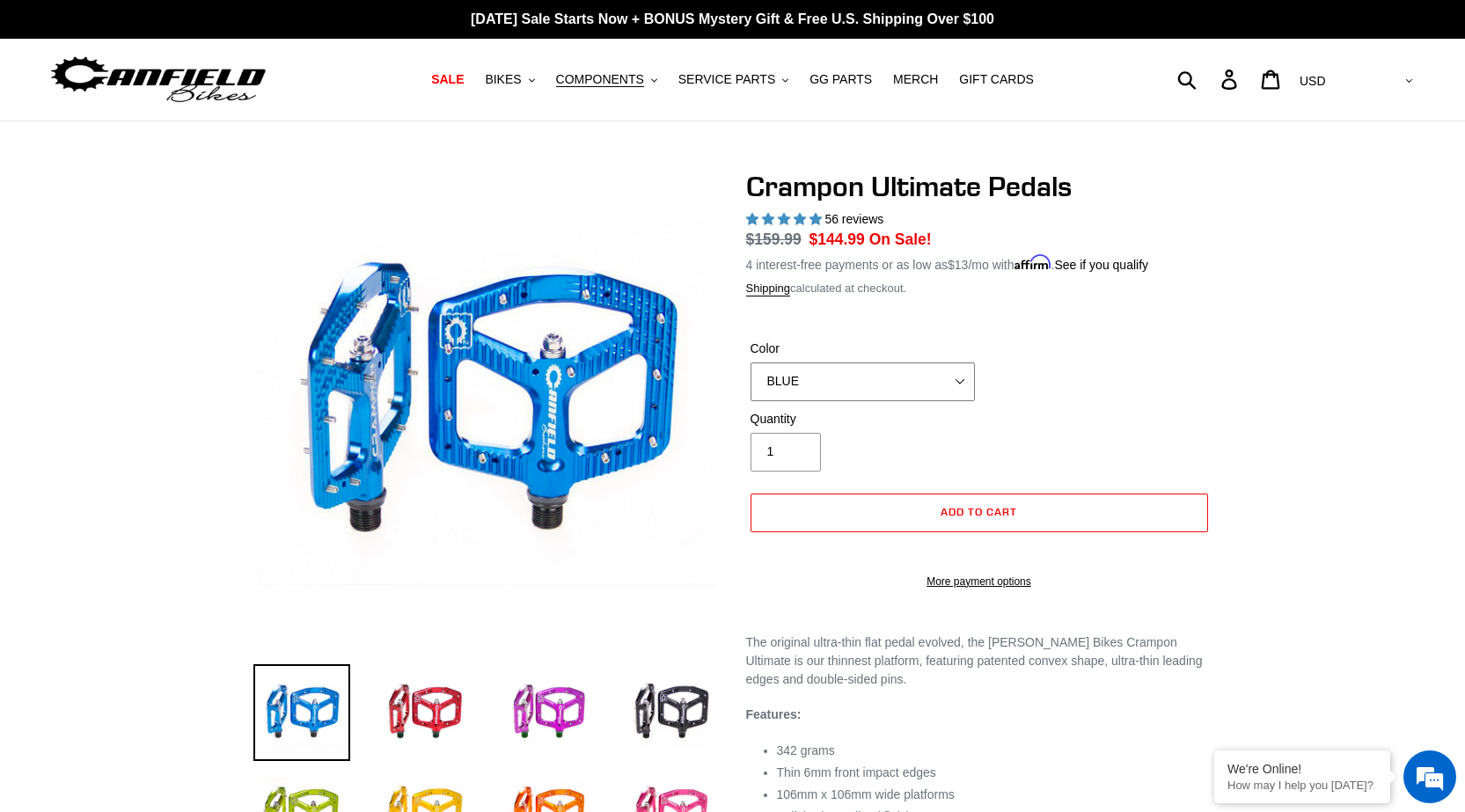
drag, startPoint x: 835, startPoint y: 378, endPoint x: 835, endPoint y: 388, distance: 10.0
click at [835, 378] on select "BLUE RED PURPLE STEALTH BRONZE GREY TURQUOISE BLACK POLISHED BAJA GOLD PNW GREE…" at bounding box center [862, 382] width 225 height 39
click at [750, 363] on select "BLUE RED PURPLE STEALTH BRONZE GREY TURQUOISE BLACK POLISHED BAJA GOLD PNW GREE…" at bounding box center [862, 382] width 225 height 39
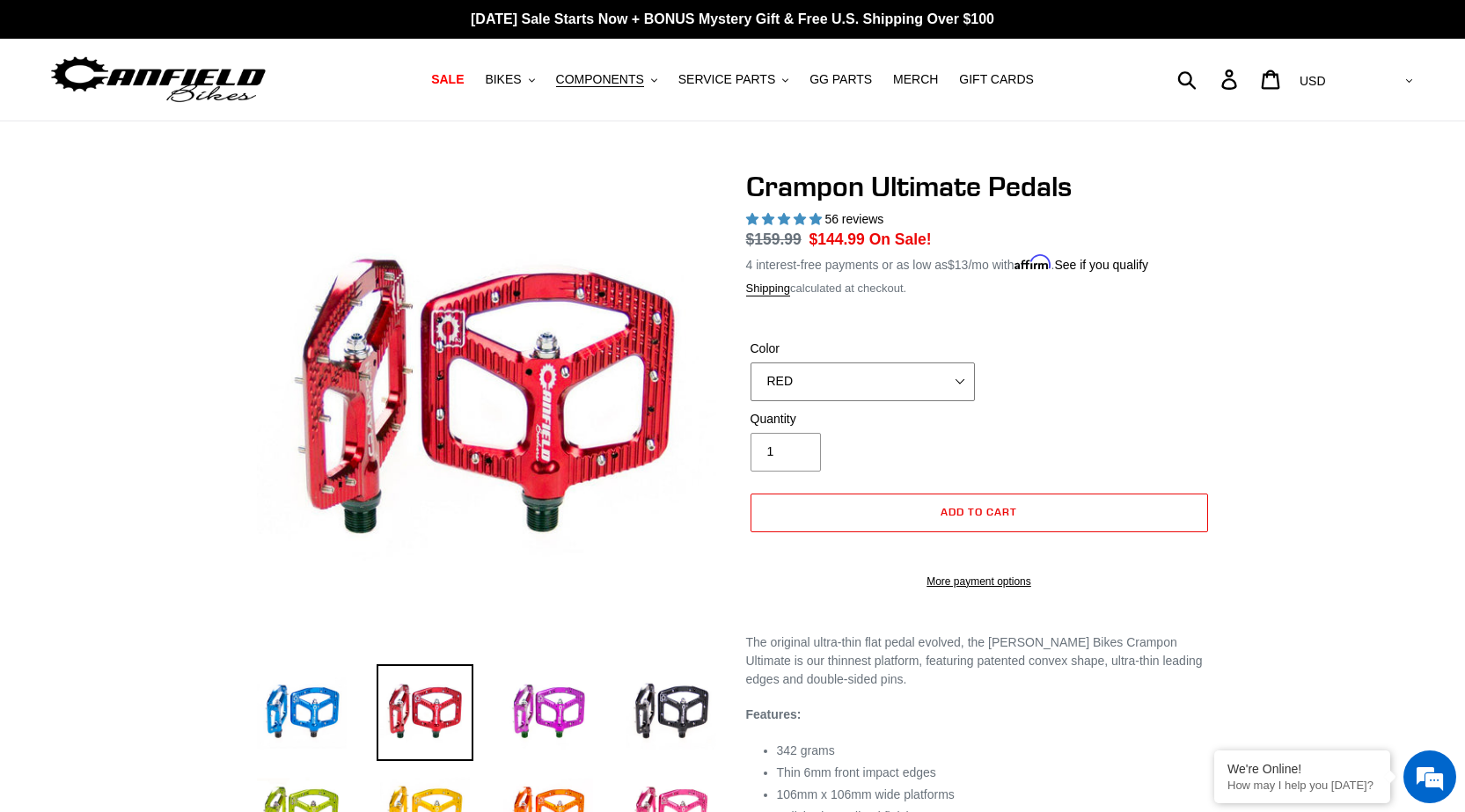
drag, startPoint x: 835, startPoint y: 371, endPoint x: 830, endPoint y: 388, distance: 17.7
click at [834, 371] on select "BLUE RED PURPLE STEALTH BRONZE GREY TURQUOISE BLACK POLISHED BAJA GOLD PNW GREE…" at bounding box center [862, 382] width 225 height 39
click at [750, 363] on select "BLUE RED PURPLE STEALTH BRONZE GREY TURQUOISE BLACK POLISHED BAJA GOLD PNW GREE…" at bounding box center [862, 382] width 225 height 39
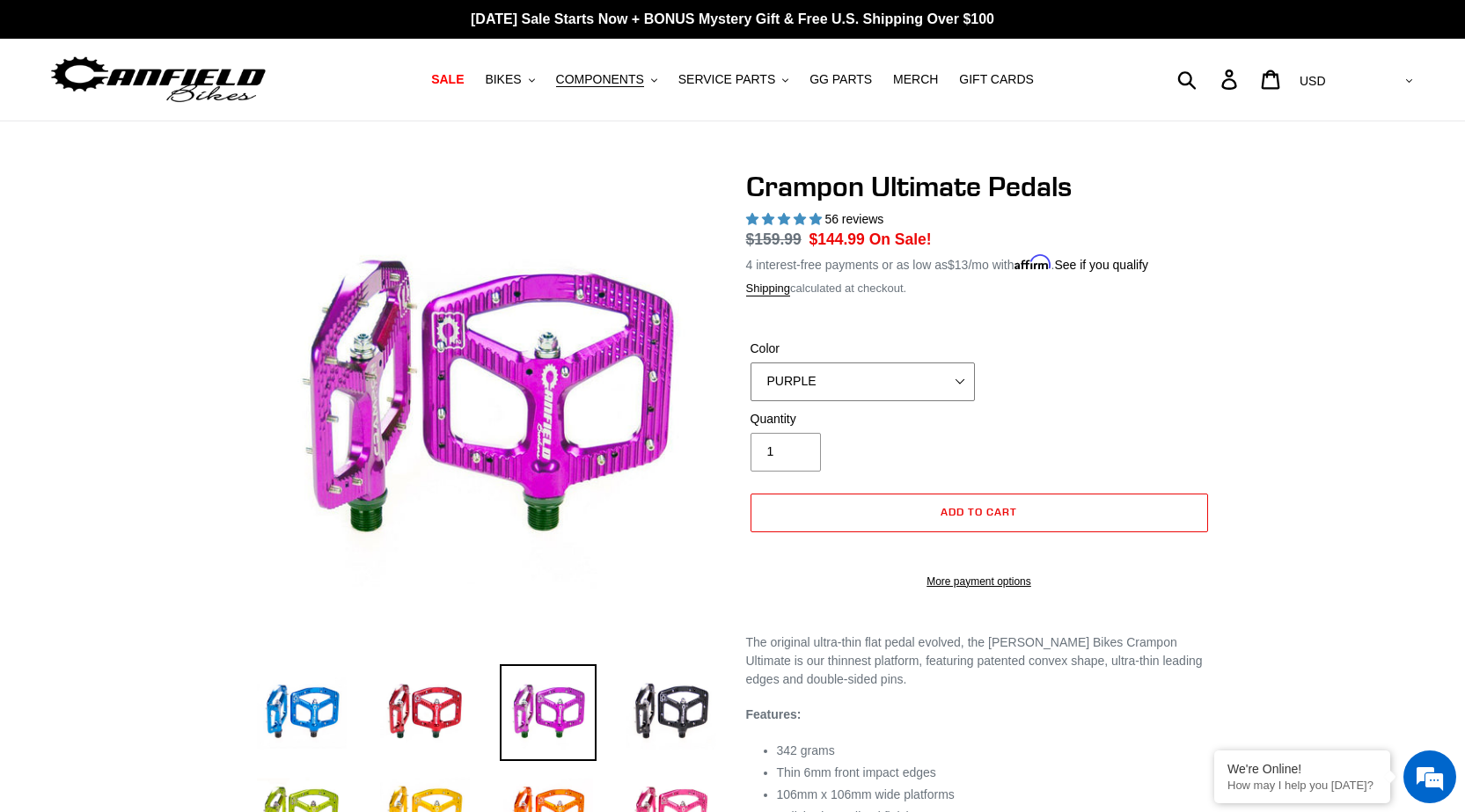
drag, startPoint x: 814, startPoint y: 362, endPoint x: 811, endPoint y: 387, distance: 25.2
click at [814, 366] on select "BLUE RED PURPLE STEALTH BRONZE GREY TURQUOISE BLACK POLISHED BAJA GOLD PNW GREE…" at bounding box center [862, 382] width 225 height 39
click at [750, 363] on select "BLUE RED PURPLE STEALTH BRONZE GREY TURQUOISE BLACK POLISHED BAJA GOLD PNW GREE…" at bounding box center [862, 382] width 225 height 39
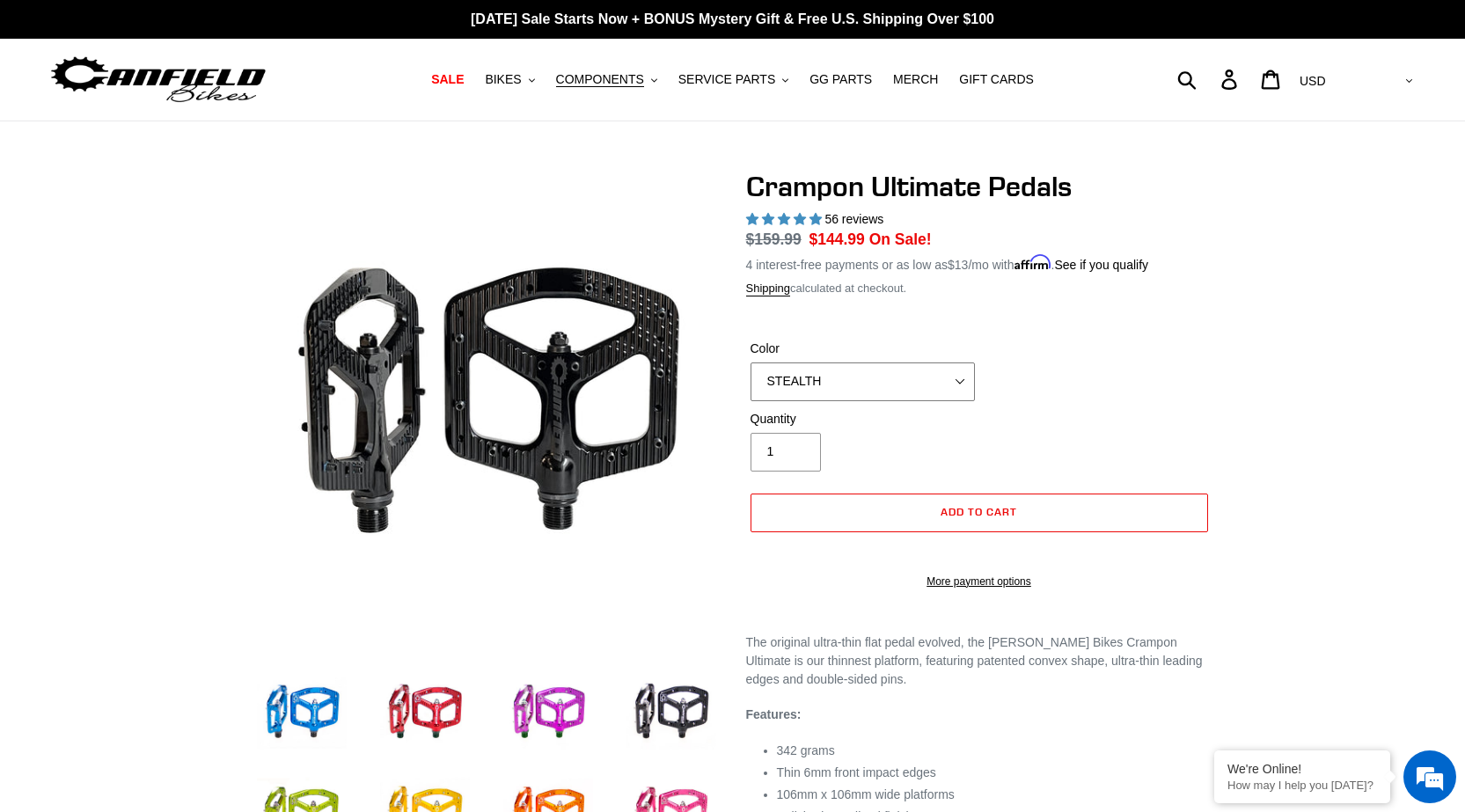
click at [820, 383] on select "BLUE RED PURPLE STEALTH BRONZE GREY TURQUOISE BLACK POLISHED BAJA GOLD PNW GREE…" at bounding box center [862, 382] width 225 height 39
click at [750, 363] on select "BLUE RED PURPLE STEALTH BRONZE GREY TURQUOISE BLACK POLISHED BAJA GOLD PNW GREE…" at bounding box center [862, 382] width 225 height 39
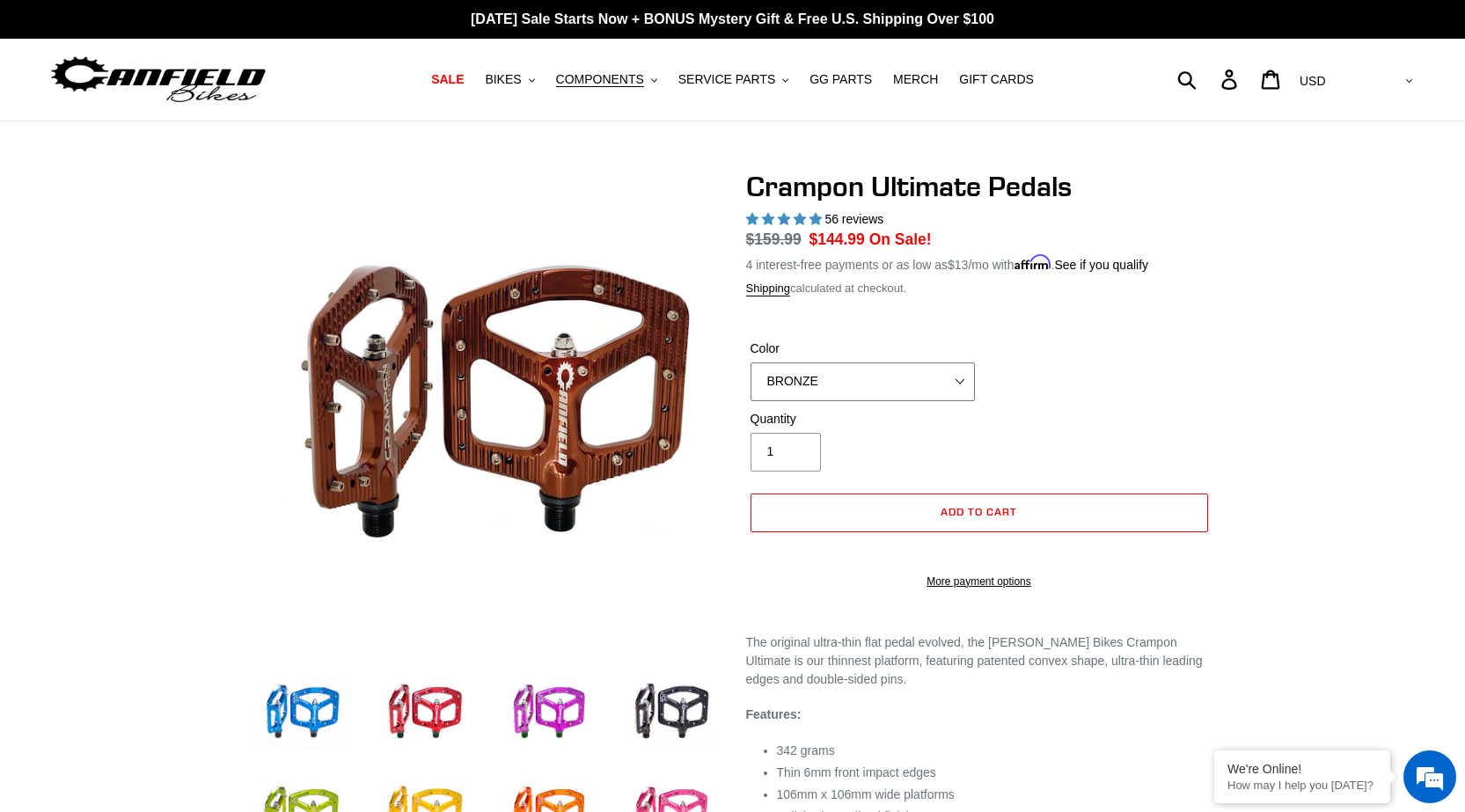
click at [781, 379] on select "BLUE RED PURPLE STEALTH BRONZE GREY TURQUOISE BLACK POLISHED BAJA GOLD PNW GREE…" at bounding box center [862, 382] width 225 height 39
select select "GREY"
click at [750, 363] on select "BLUE RED PURPLE STEALTH BRONZE GREY TURQUOISE BLACK POLISHED BAJA GOLD PNW GREE…" at bounding box center [862, 382] width 225 height 39
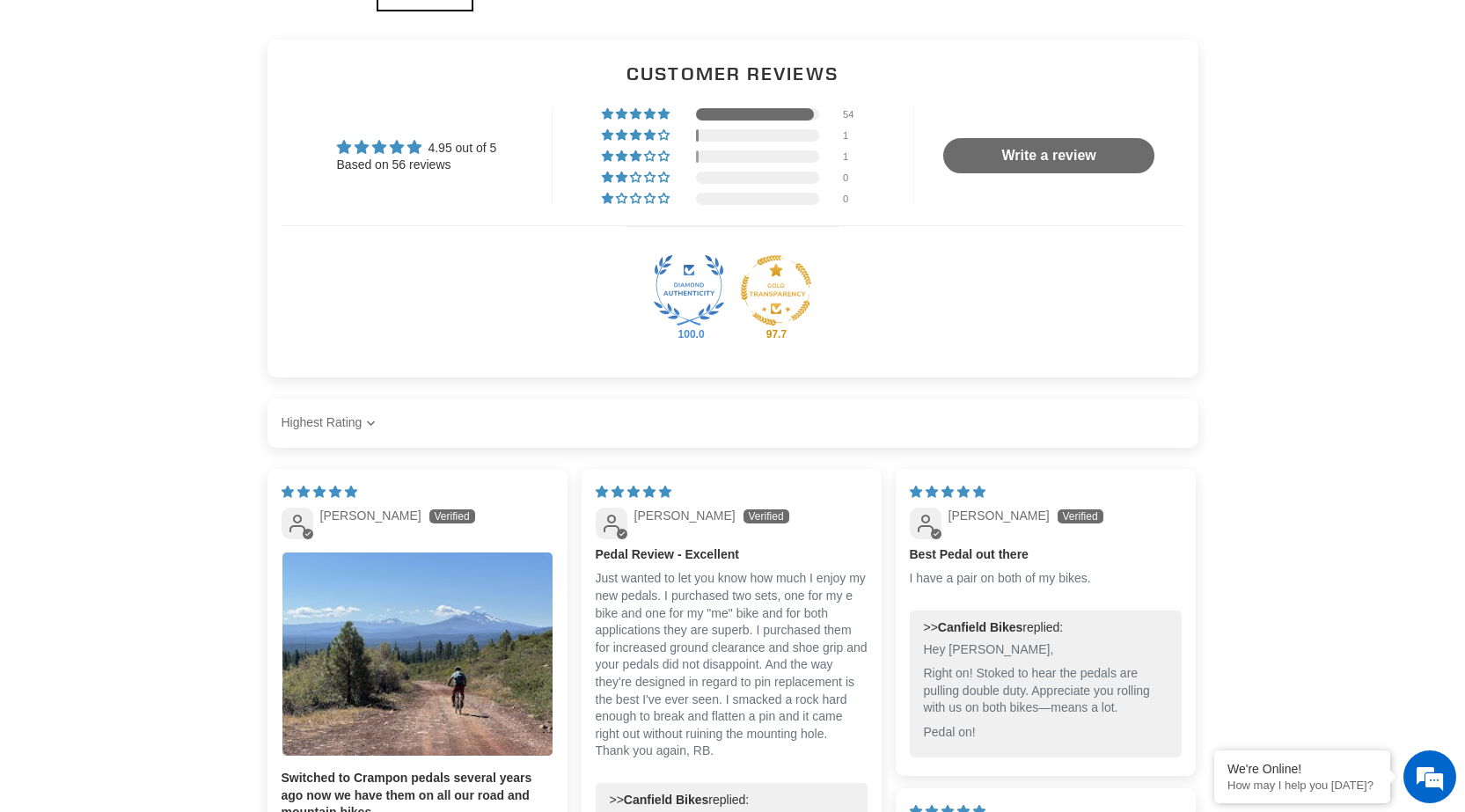
scroll to position [527, 0]
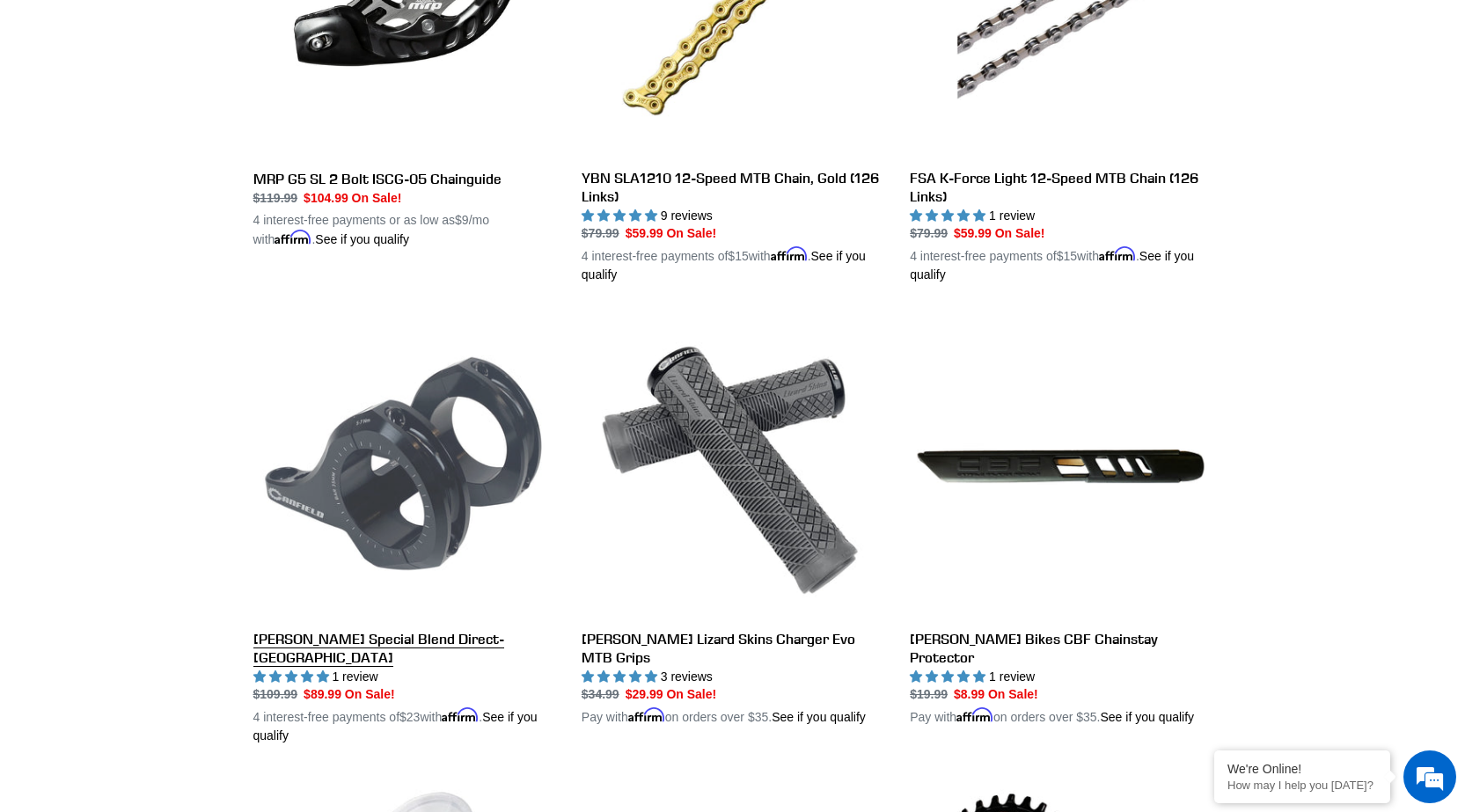
scroll to position [1759, 0]
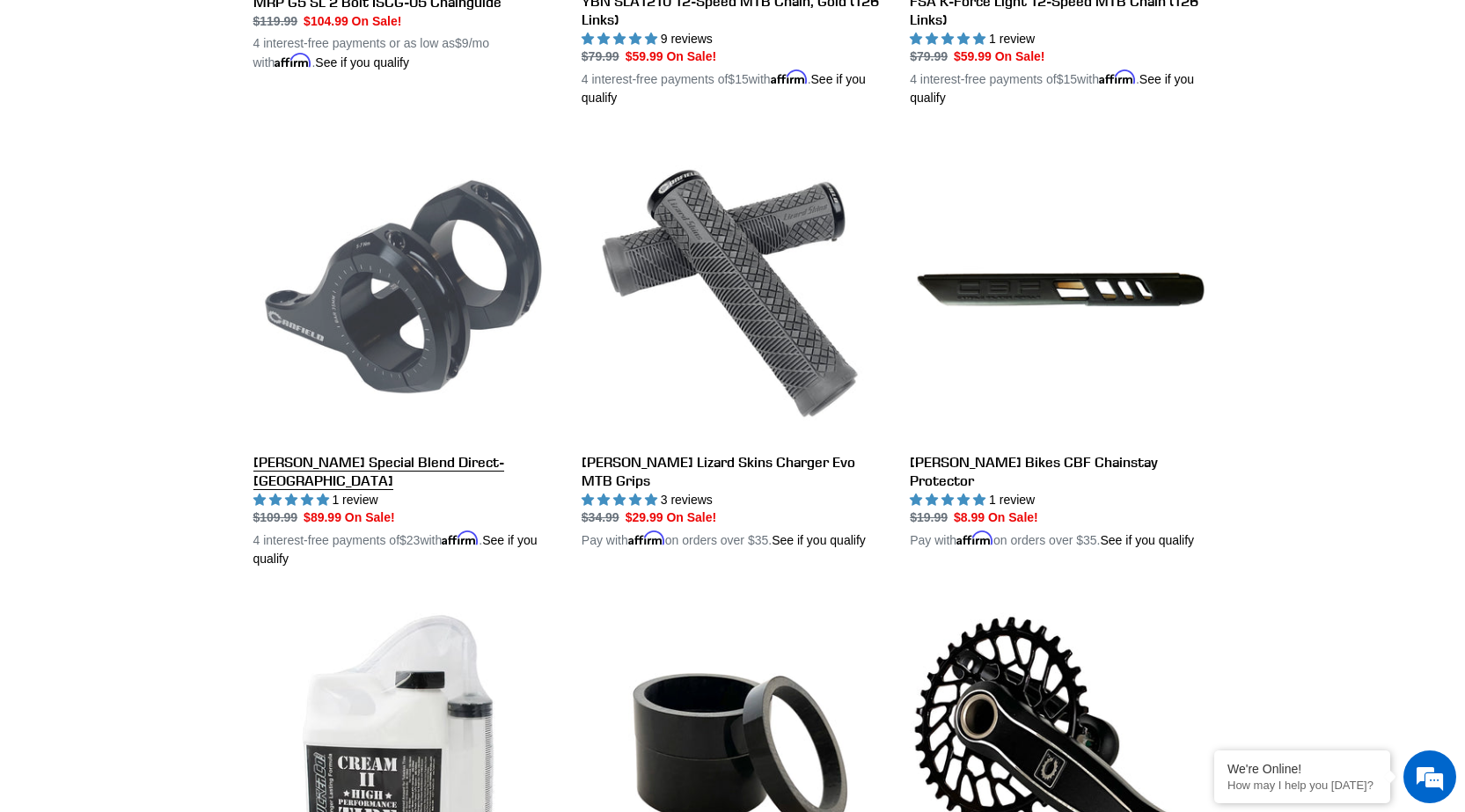
click at [424, 456] on link "[PERSON_NAME] Special Blend Direct-[GEOGRAPHIC_DATA]" at bounding box center [404, 353] width 302 height 430
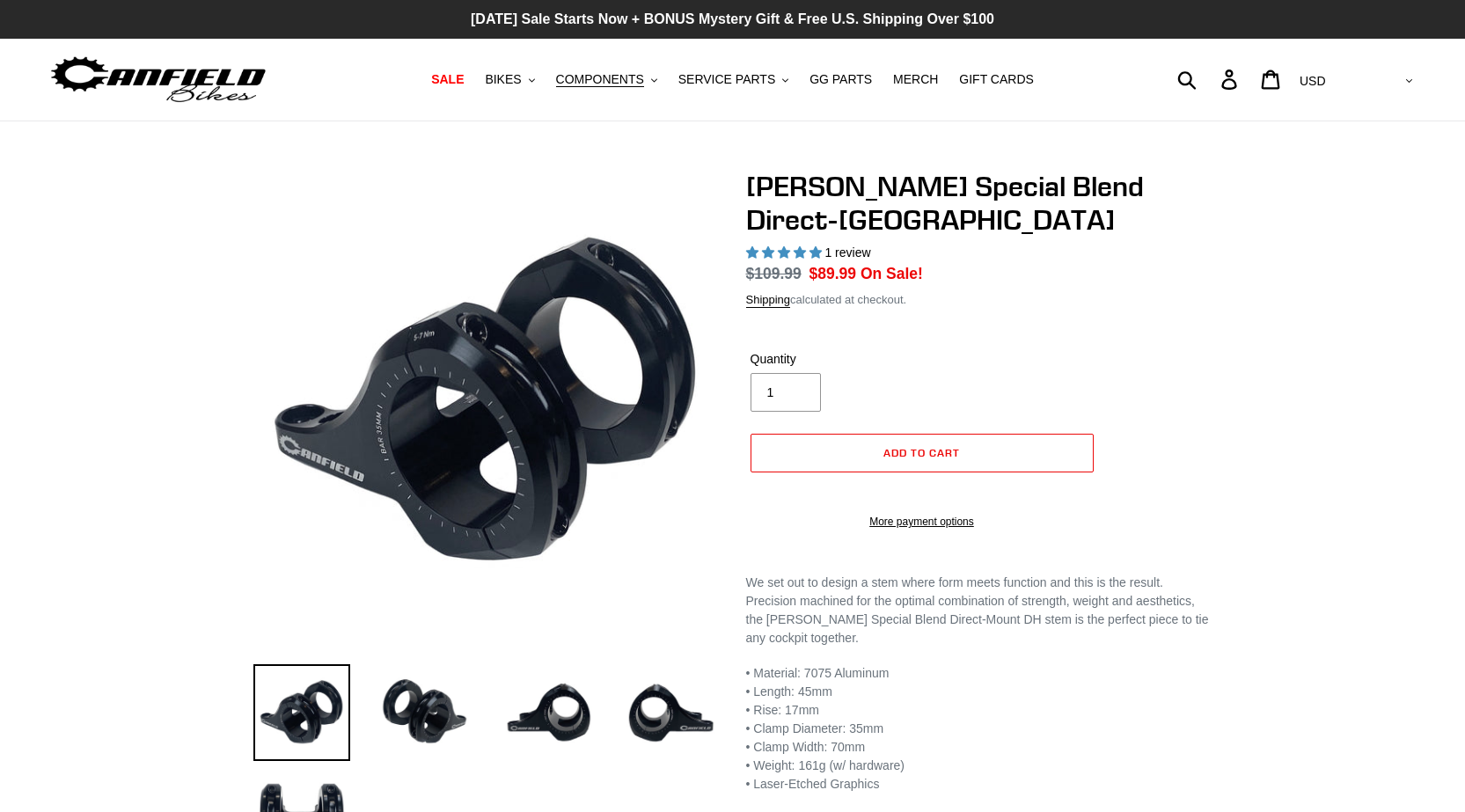
select select "highest-rating"
